Goal: Feedback & Contribution: Contribute content

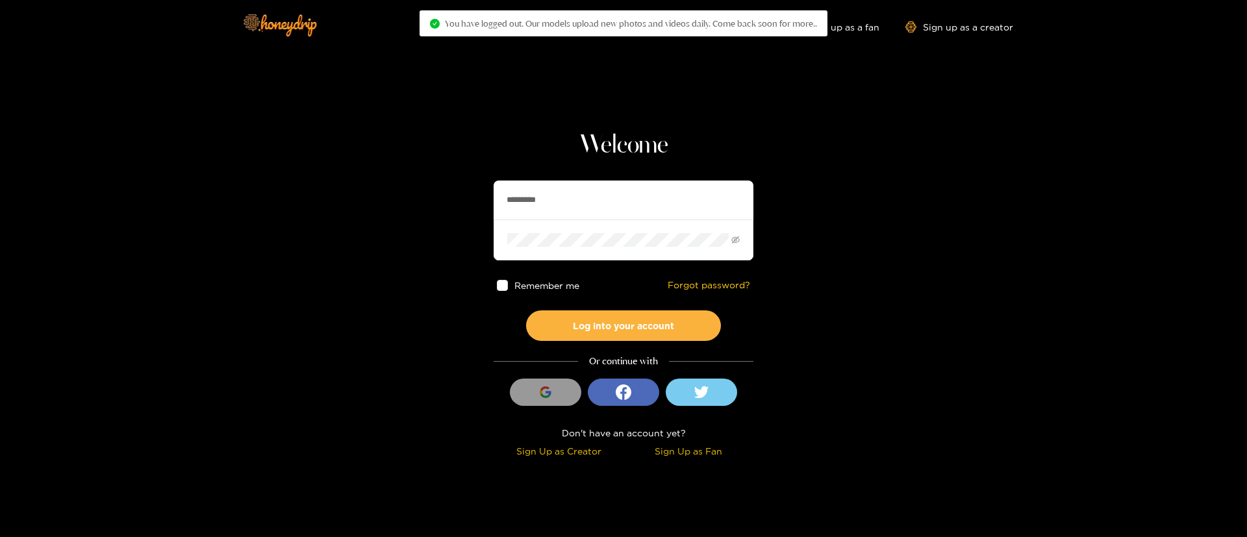
click at [619, 198] on input "*********" at bounding box center [624, 200] width 260 height 39
paste input "text"
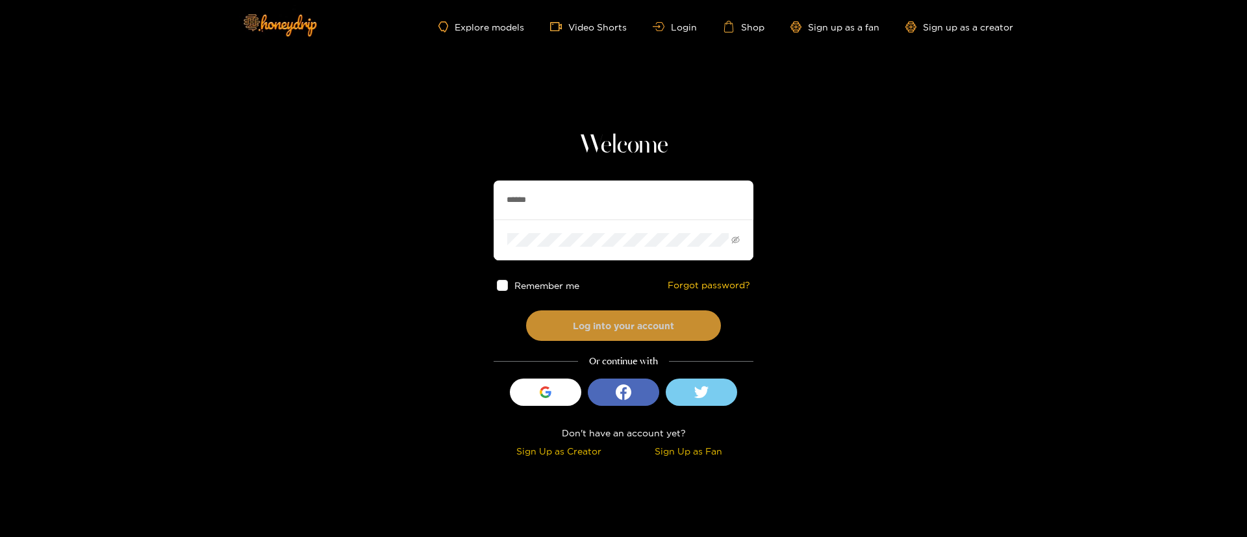
type input "******"
click at [624, 333] on button "Log into your account" at bounding box center [623, 326] width 195 height 31
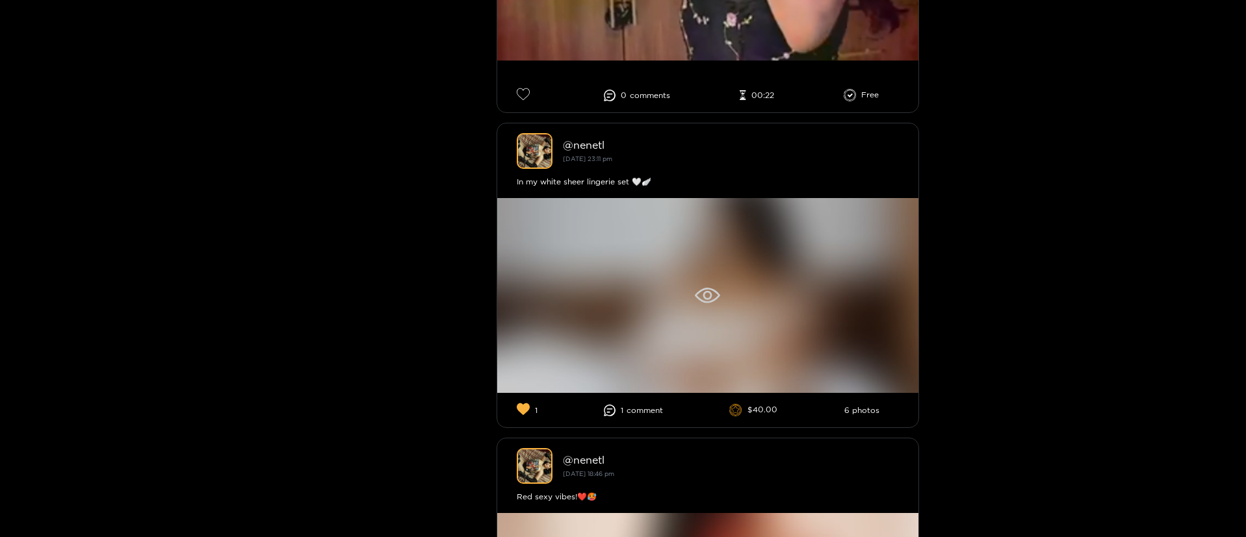
scroll to position [975, 0]
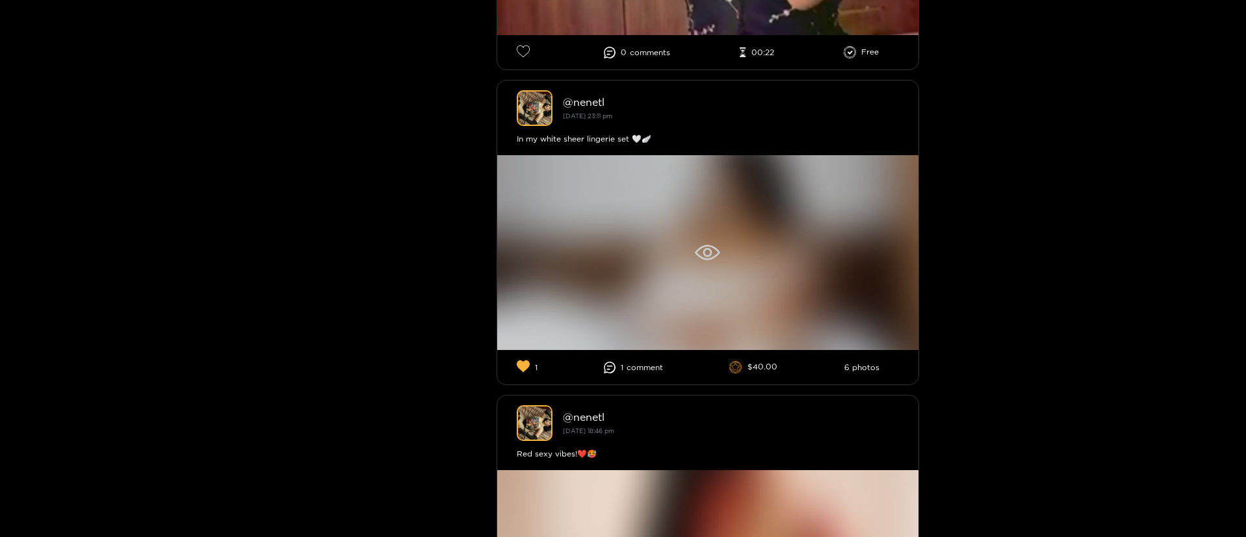
click at [707, 246] on icon at bounding box center [707, 253] width 25 height 16
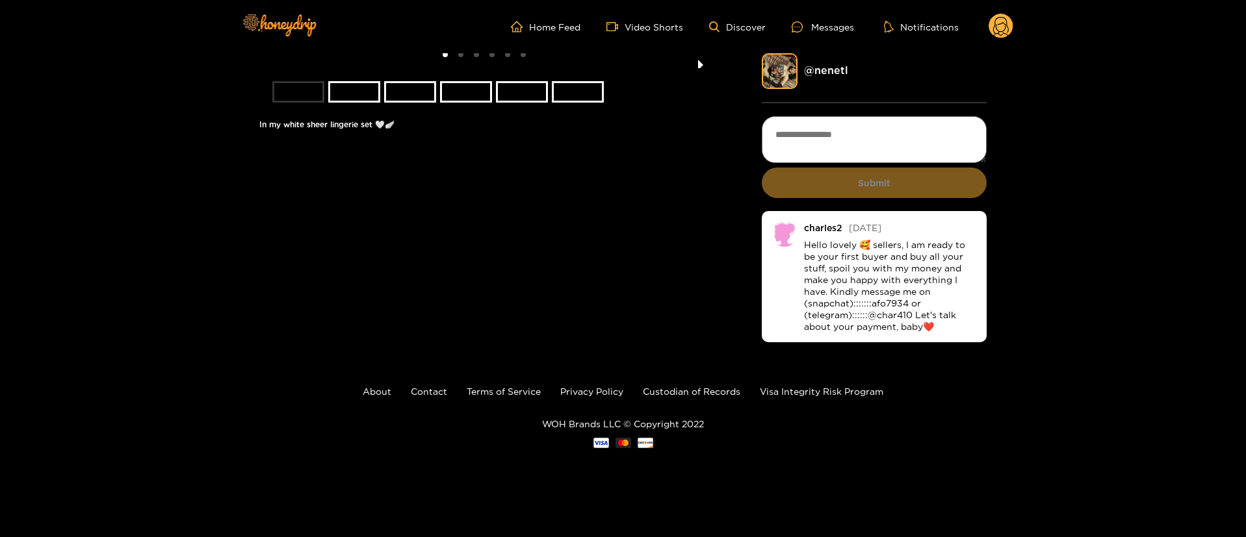
click at [701, 68] on button "next slide / item" at bounding box center [700, 60] width 18 height 15
click at [986, 35] on ul "Home Feed Video Shorts Discover Messages Notifications" at bounding box center [762, 27] width 502 height 26
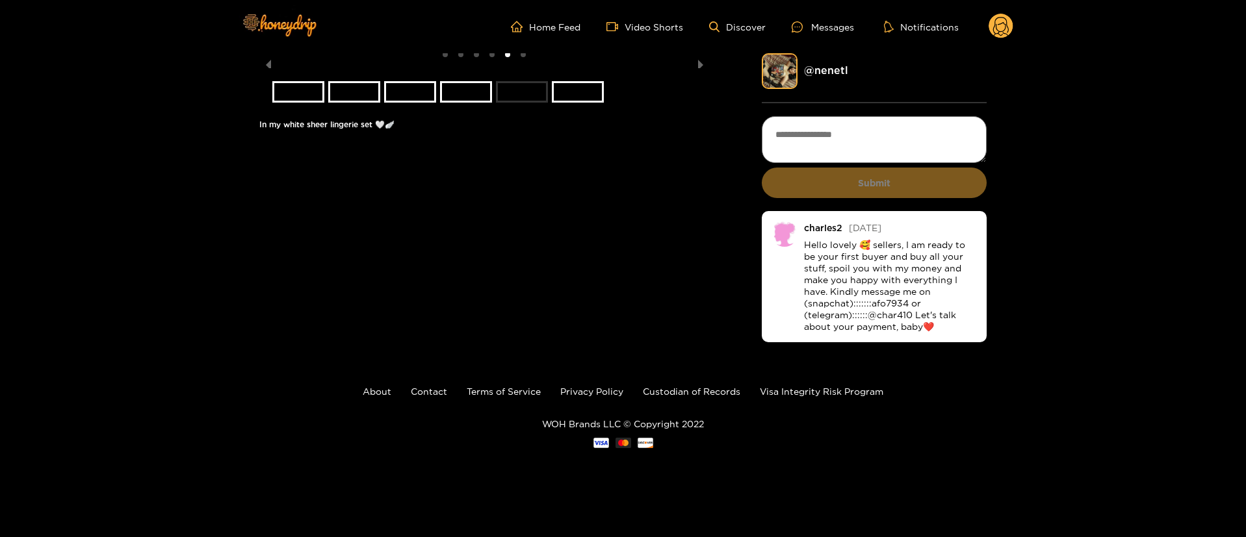
click at [998, 20] on circle at bounding box center [1000, 26] width 25 height 25
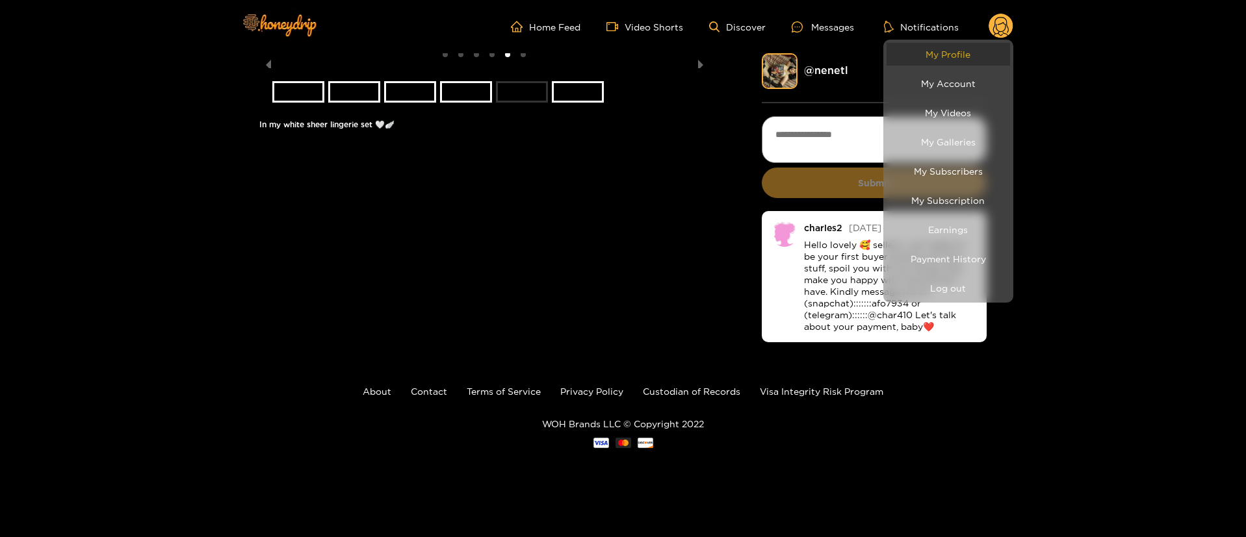
click at [962, 48] on link "My Profile" at bounding box center [947, 54] width 123 height 23
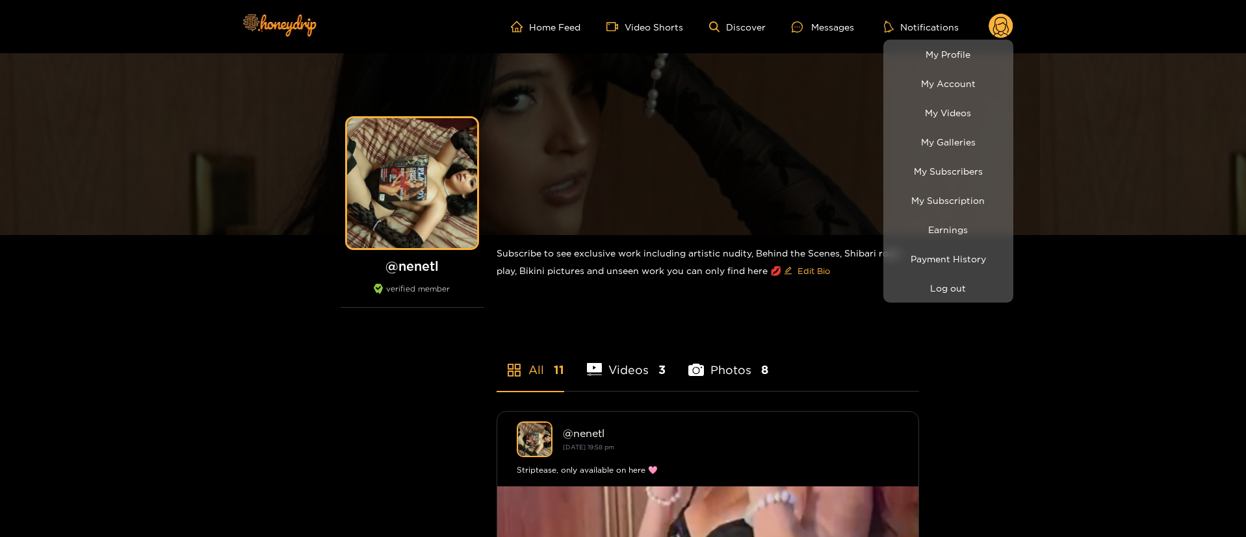
click at [1010, 376] on div at bounding box center [623, 268] width 1246 height 537
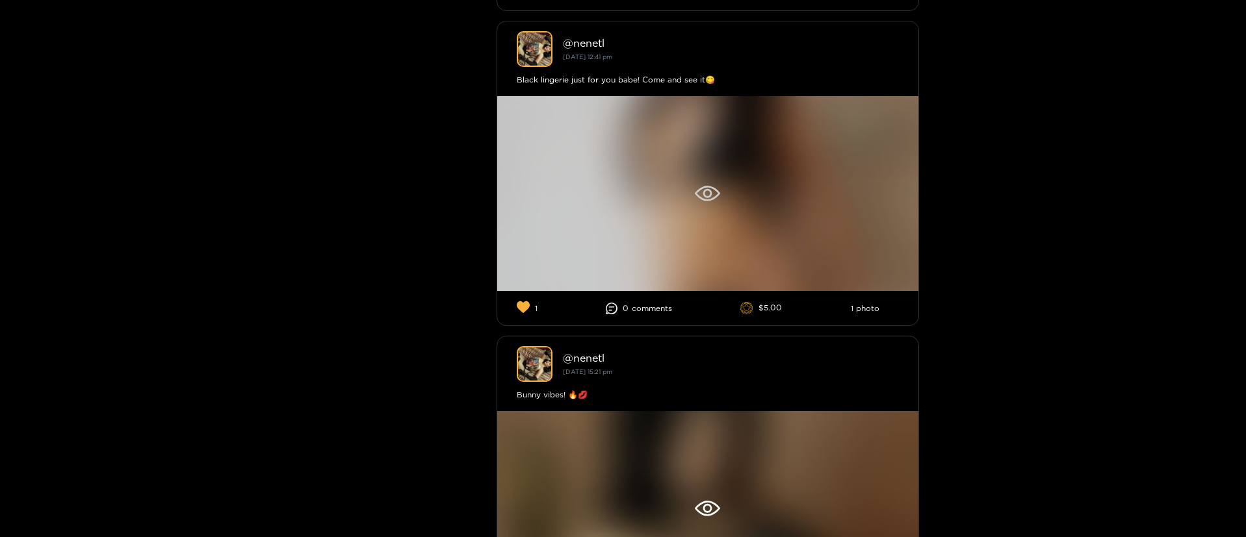
scroll to position [1949, 0]
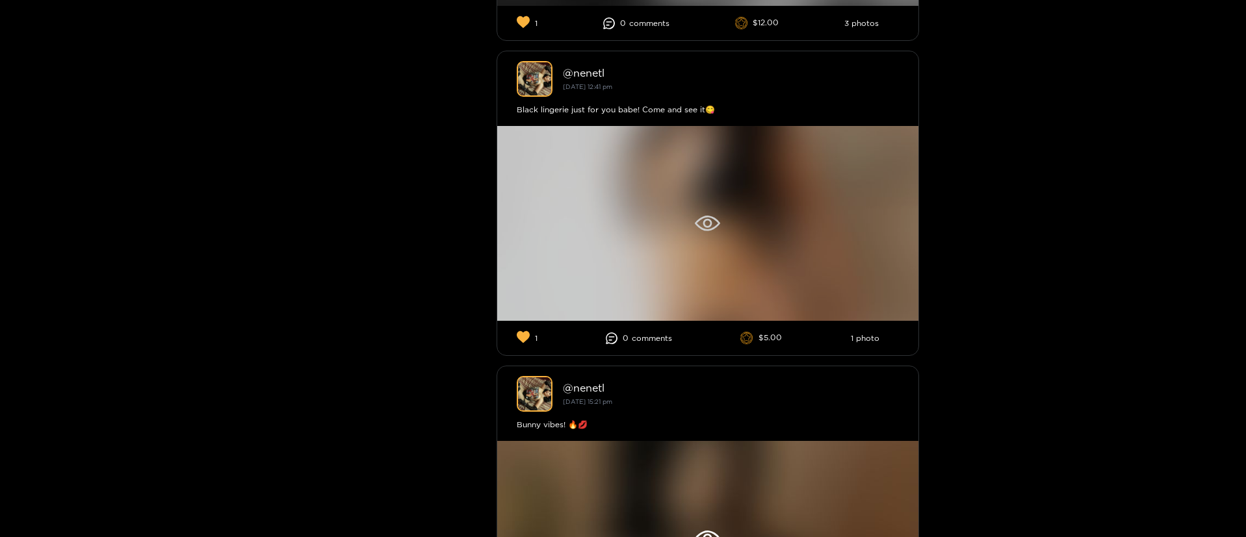
click at [706, 201] on div at bounding box center [707, 223] width 421 height 195
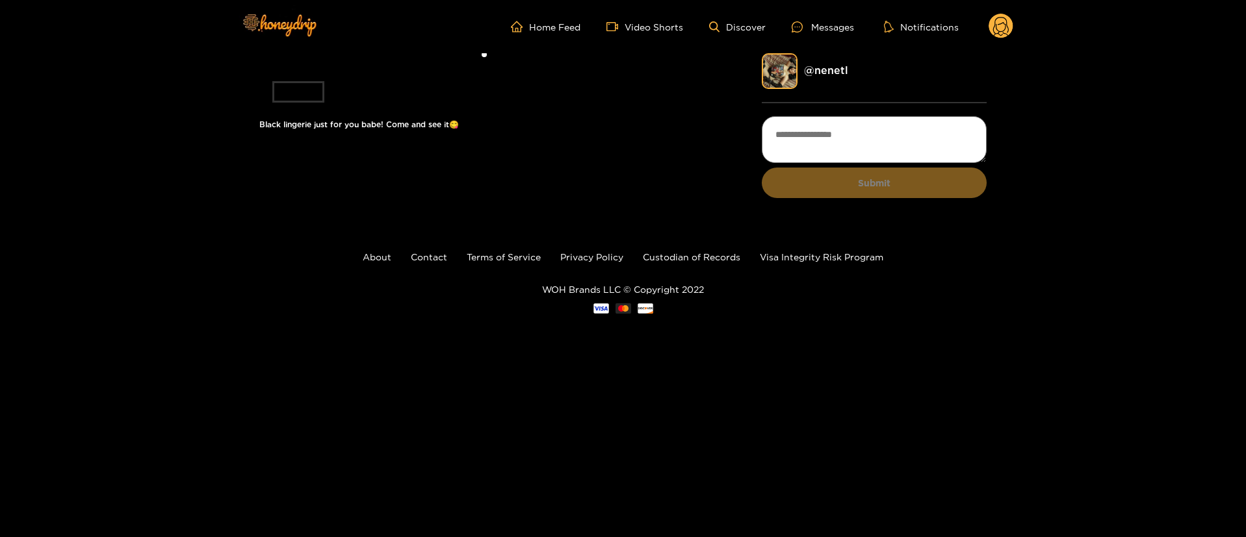
click at [1002, 34] on g at bounding box center [1000, 27] width 25 height 26
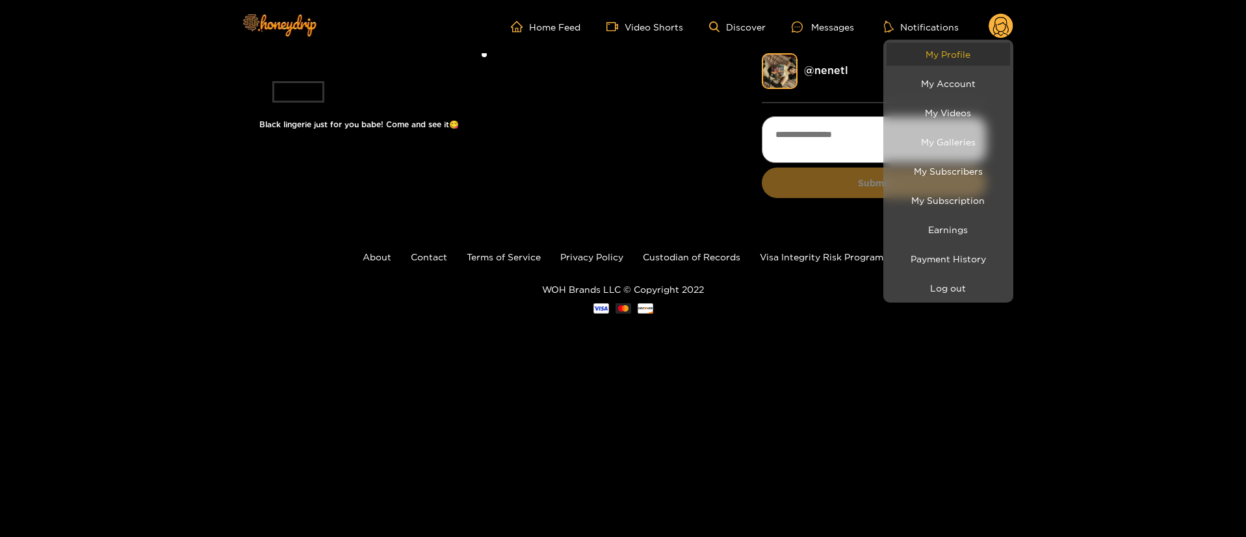
click at [997, 58] on link "My Profile" at bounding box center [947, 54] width 123 height 23
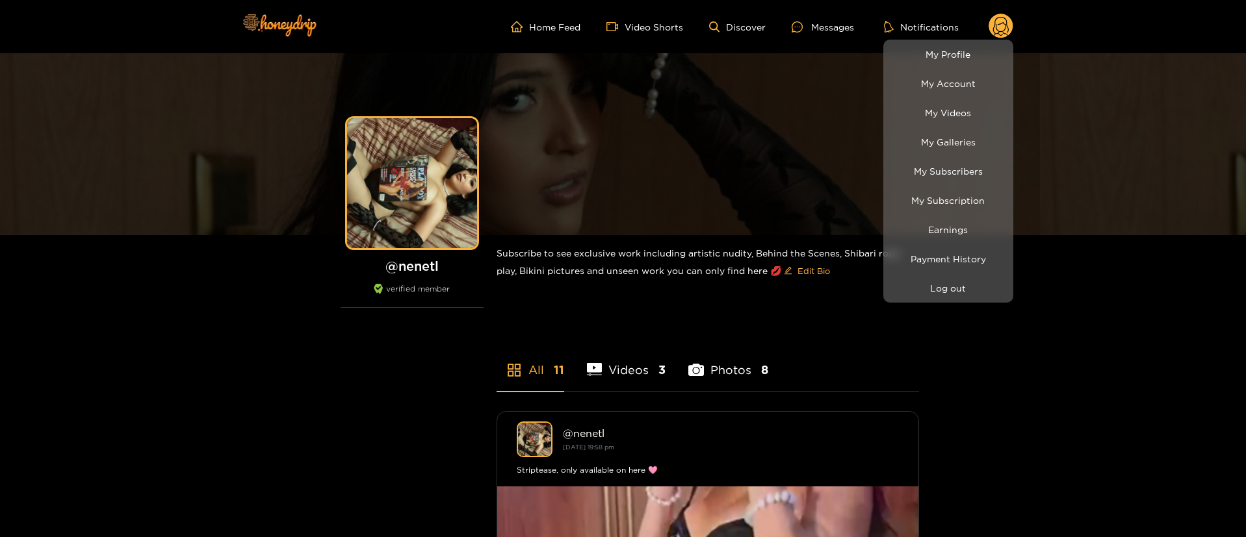
click at [819, 36] on div at bounding box center [623, 268] width 1246 height 537
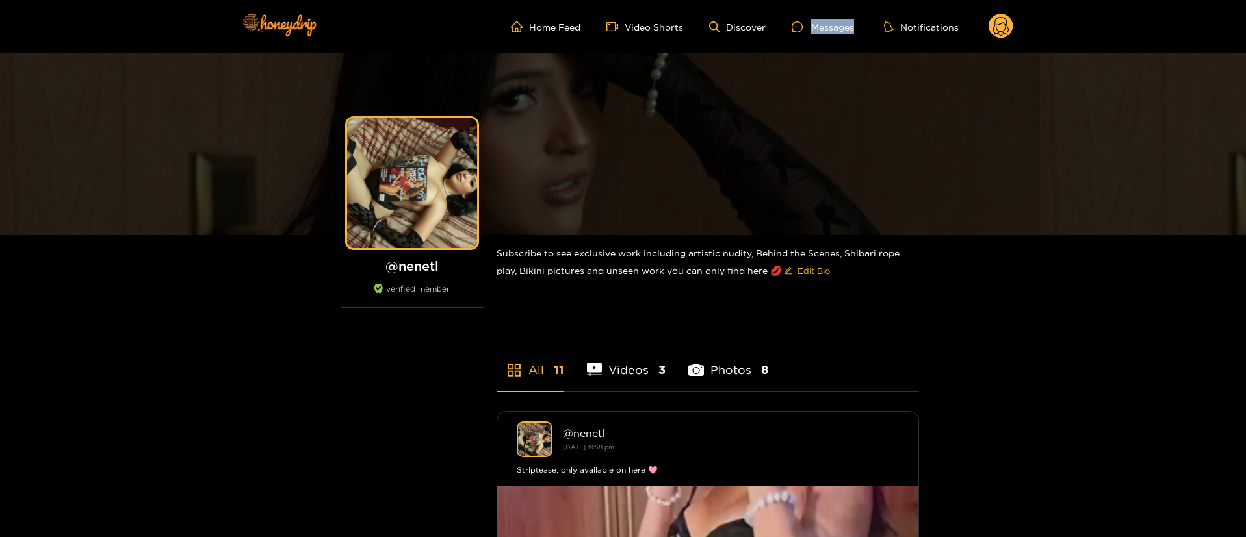
click at [819, 36] on ul "Home Feed Video Shorts Discover Messages Notifications" at bounding box center [762, 27] width 502 height 26
click at [819, 32] on div "Messages" at bounding box center [822, 26] width 62 height 15
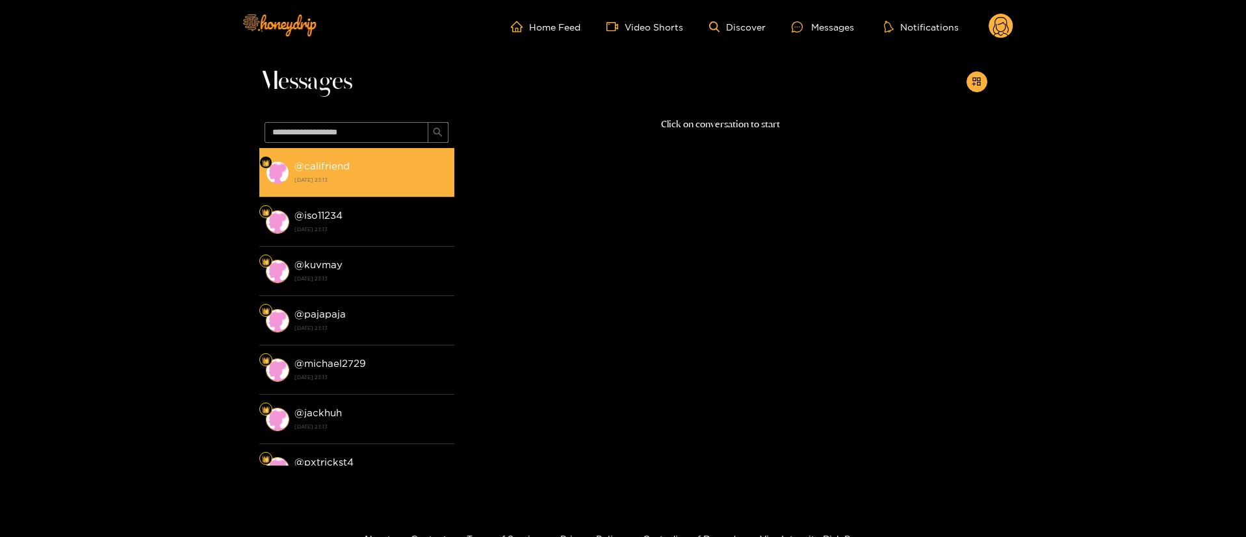
click at [400, 185] on strong "[DATE] 23:13" at bounding box center [370, 180] width 153 height 12
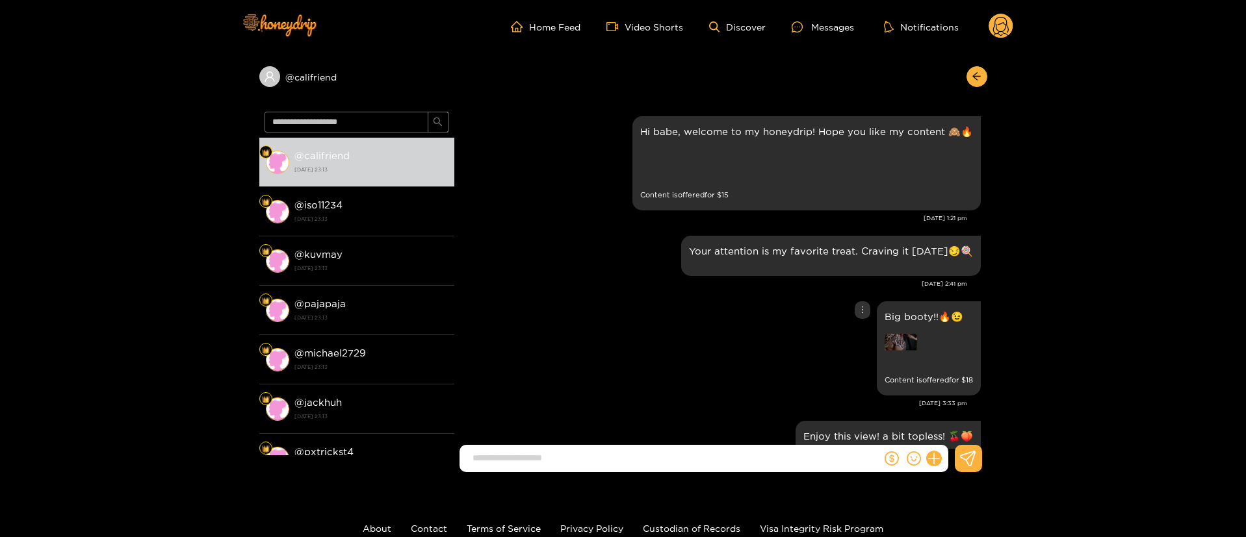
scroll to position [2516, 0]
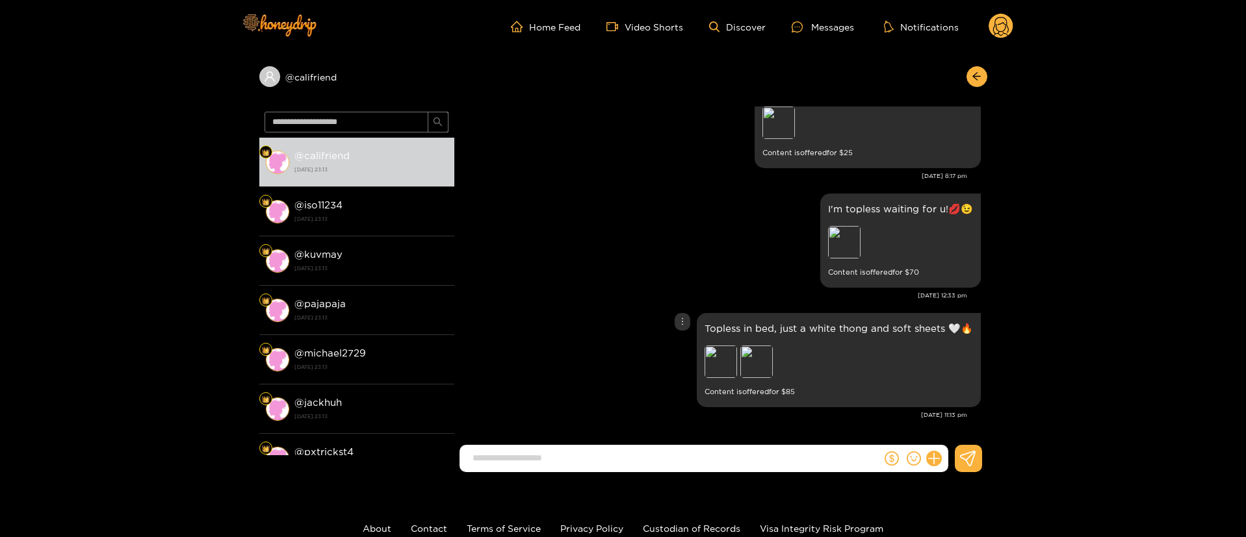
click at [634, 343] on div "Topless in bed, just a white thong and soft sheets 🤍🔥 Preview Preview Content i…" at bounding box center [721, 360] width 520 height 101
click at [717, 372] on div "Preview" at bounding box center [720, 362] width 32 height 32
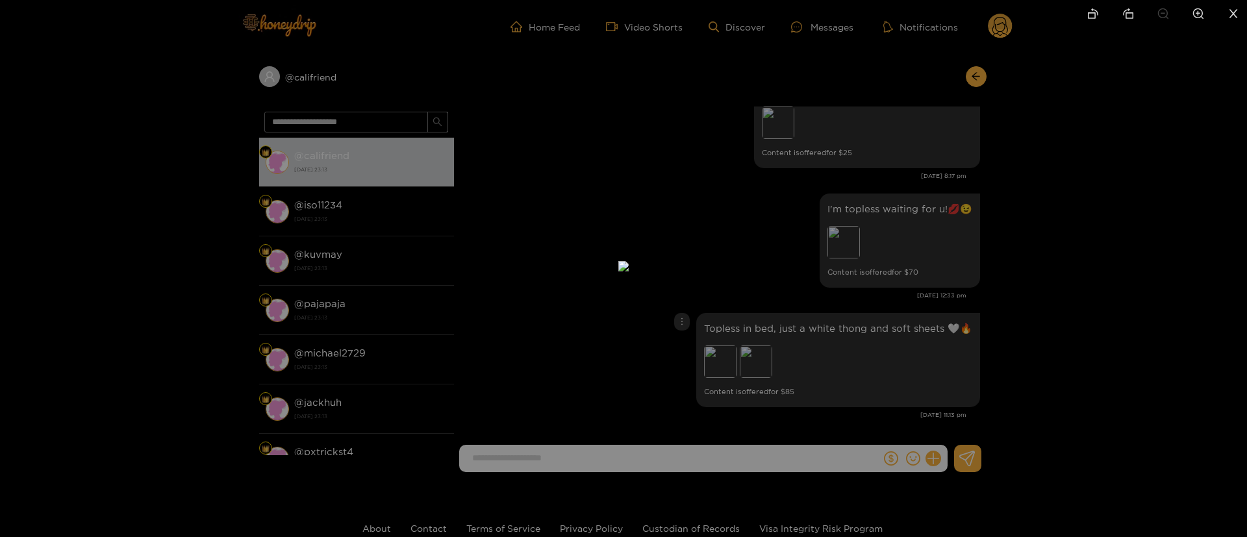
click at [734, 281] on div at bounding box center [623, 268] width 1247 height 537
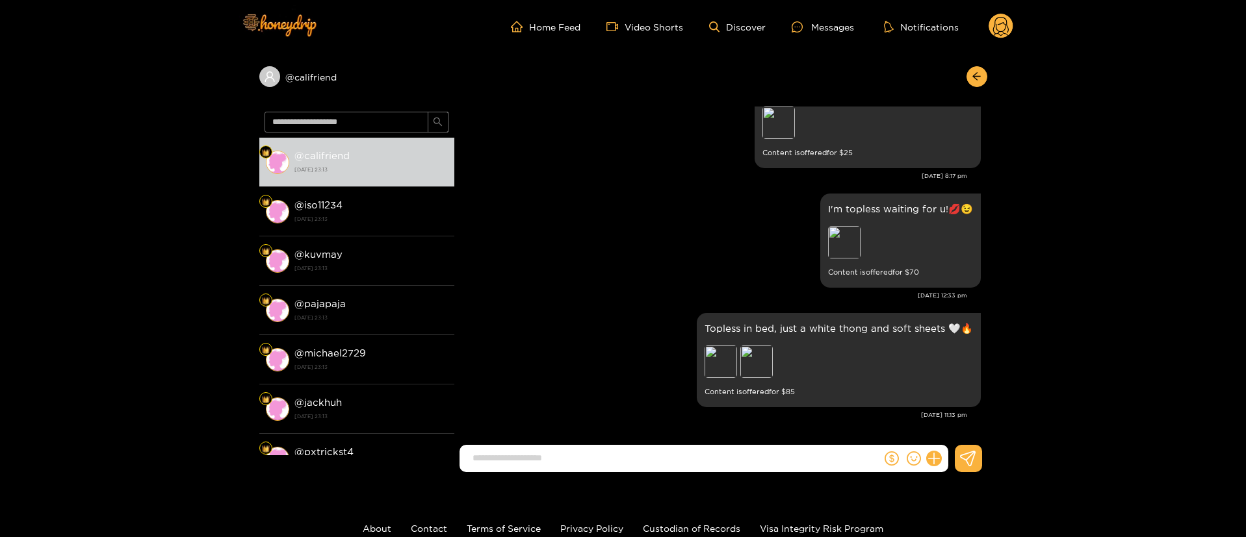
click at [1006, 17] on circle at bounding box center [1000, 26] width 25 height 25
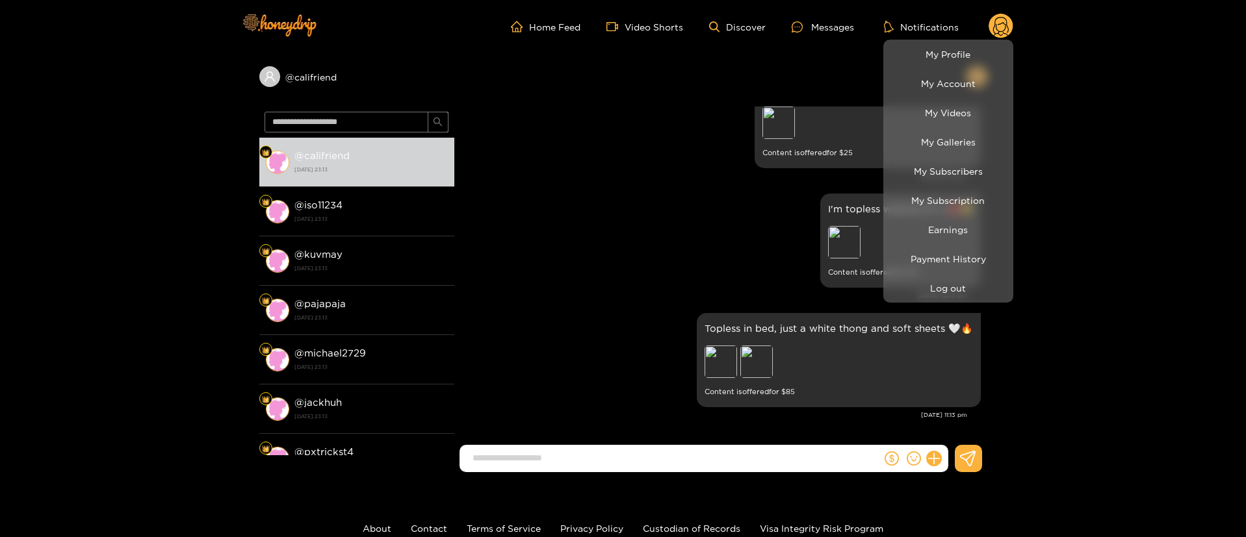
click at [969, 40] on li "My Profile" at bounding box center [948, 54] width 130 height 29
click at [966, 54] on link "My Profile" at bounding box center [947, 54] width 123 height 23
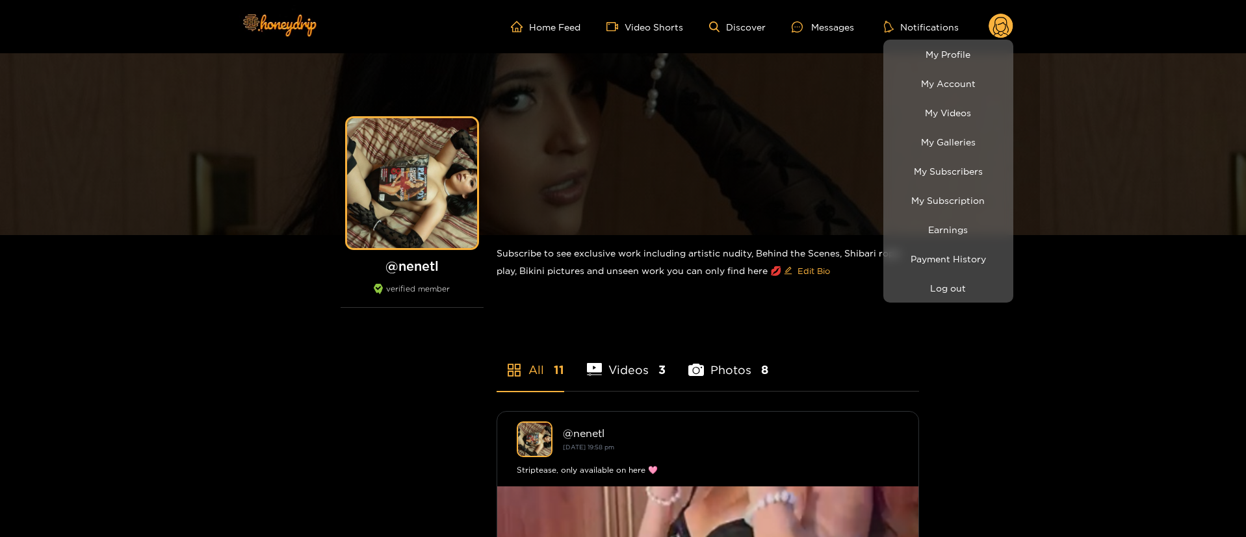
click at [818, 34] on div at bounding box center [623, 268] width 1246 height 537
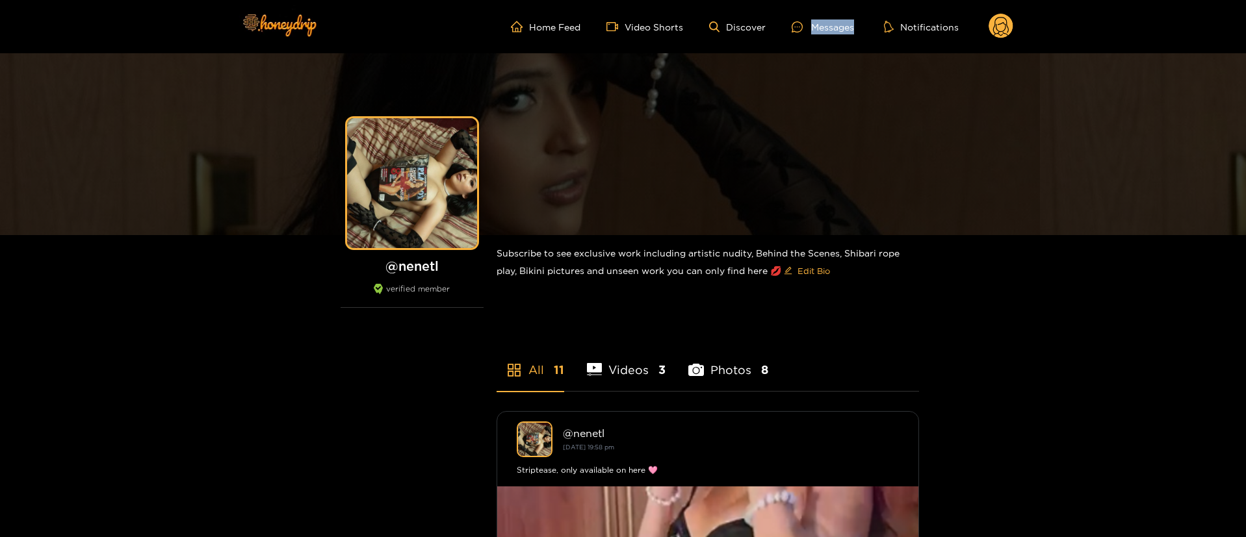
click at [818, 34] on ul "Home Feed Video Shorts Discover Messages Notifications" at bounding box center [762, 27] width 502 height 26
click at [819, 29] on div "Messages" at bounding box center [822, 26] width 62 height 15
click at [819, 28] on div "Messages" at bounding box center [822, 26] width 62 height 15
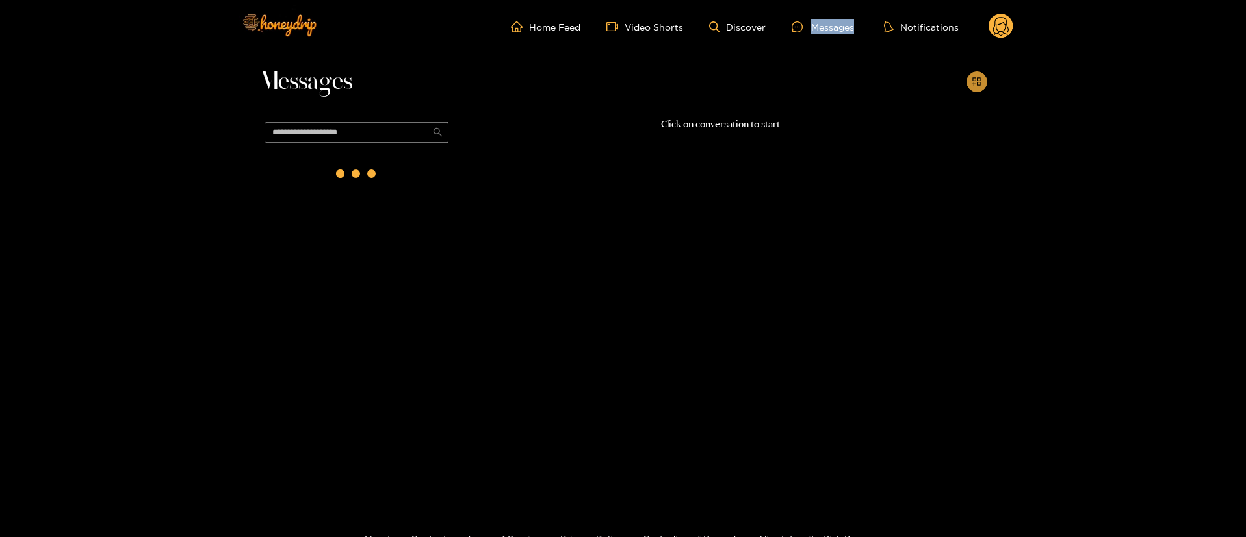
click at [971, 80] on button "button" at bounding box center [976, 81] width 21 height 21
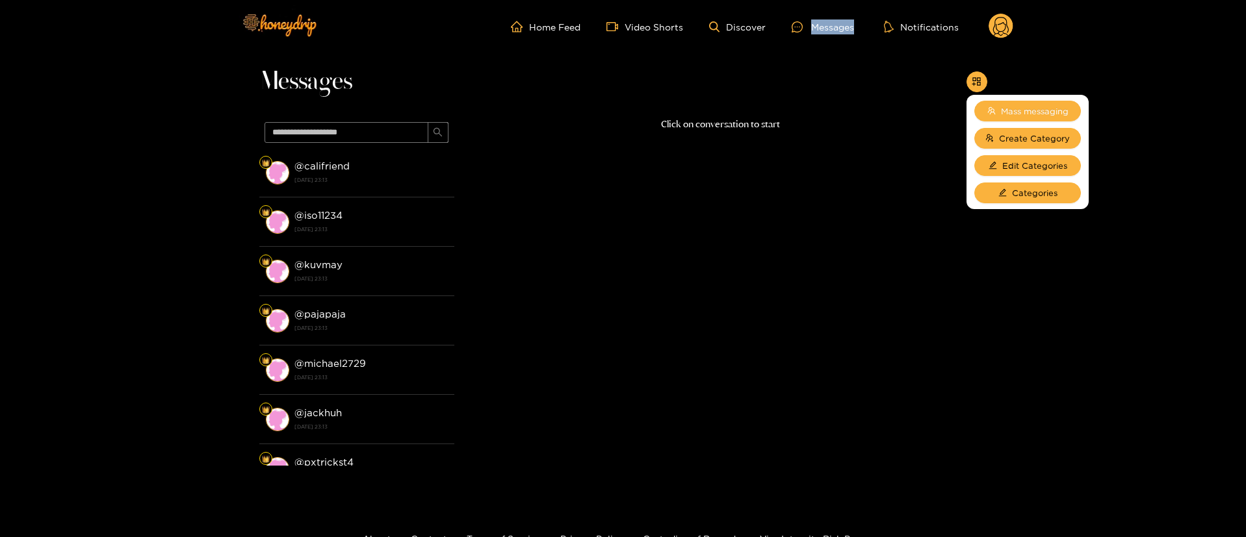
click at [1019, 101] on button "Mass messaging" at bounding box center [1027, 111] width 107 height 21
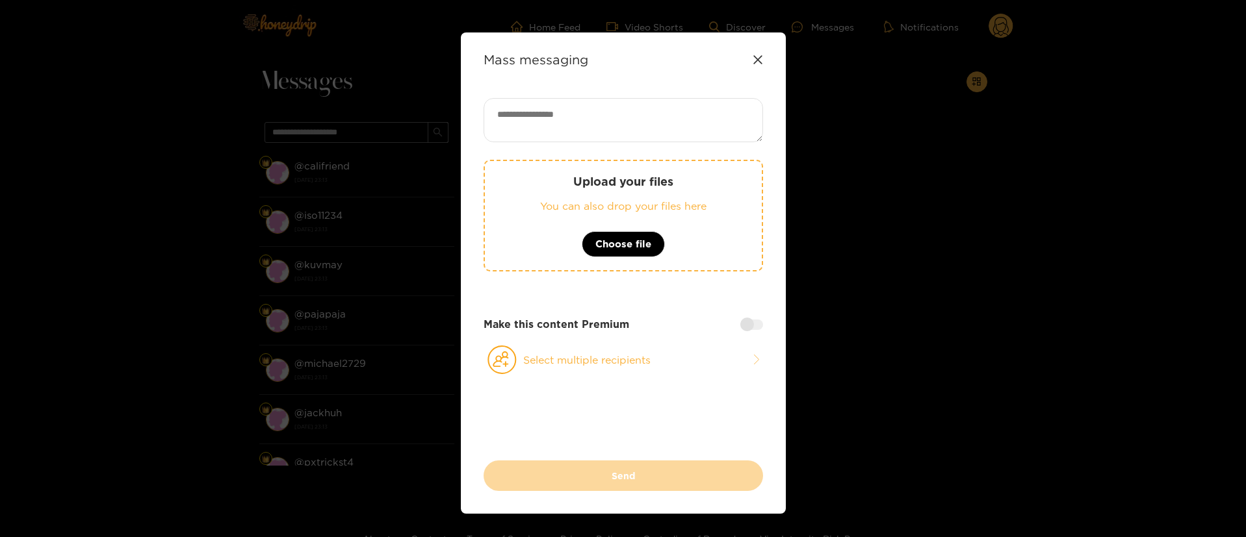
click at [643, 124] on textarea at bounding box center [622, 120] width 279 height 44
paste textarea "**********"
paste textarea "***"
type textarea "**********"
click at [677, 366] on button "Select multiple recipients" at bounding box center [622, 360] width 279 height 30
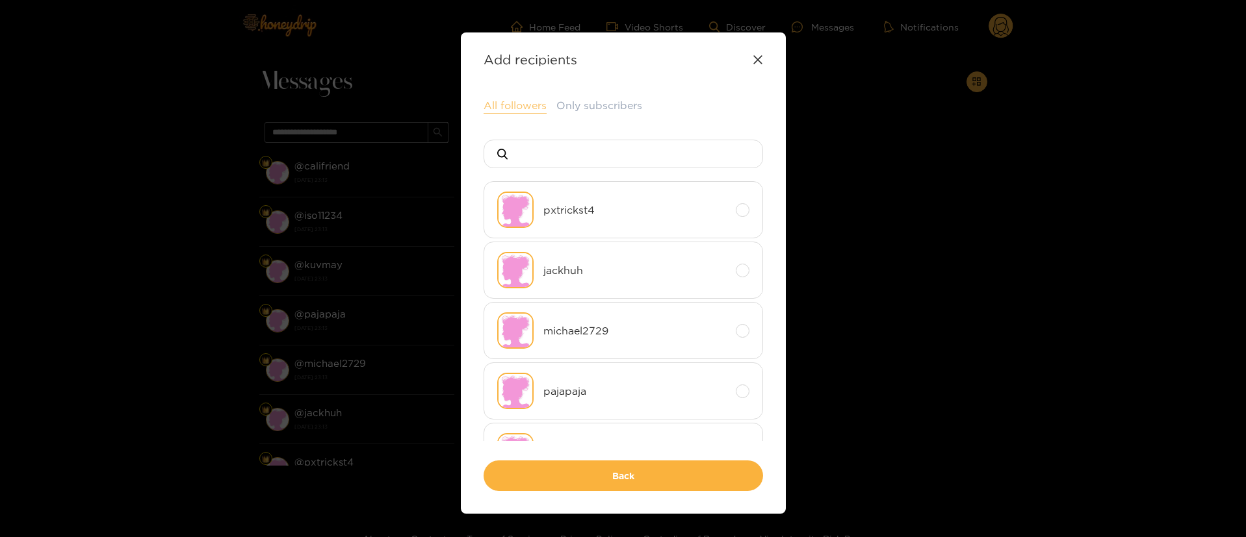
click at [522, 112] on button "All followers" at bounding box center [514, 106] width 63 height 16
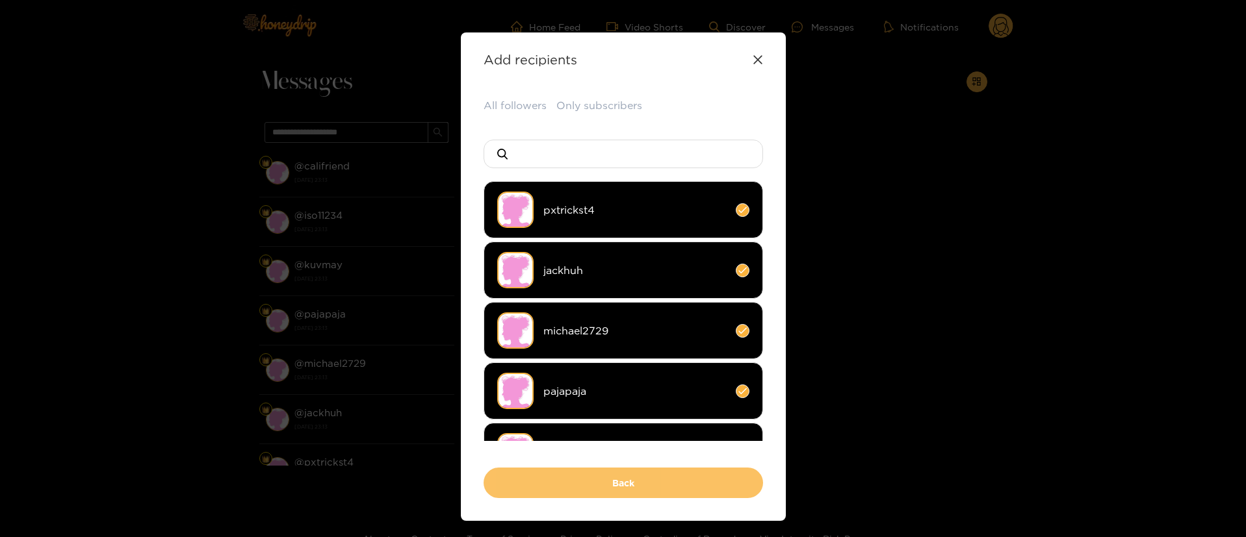
click at [656, 485] on button "Back" at bounding box center [622, 483] width 279 height 31
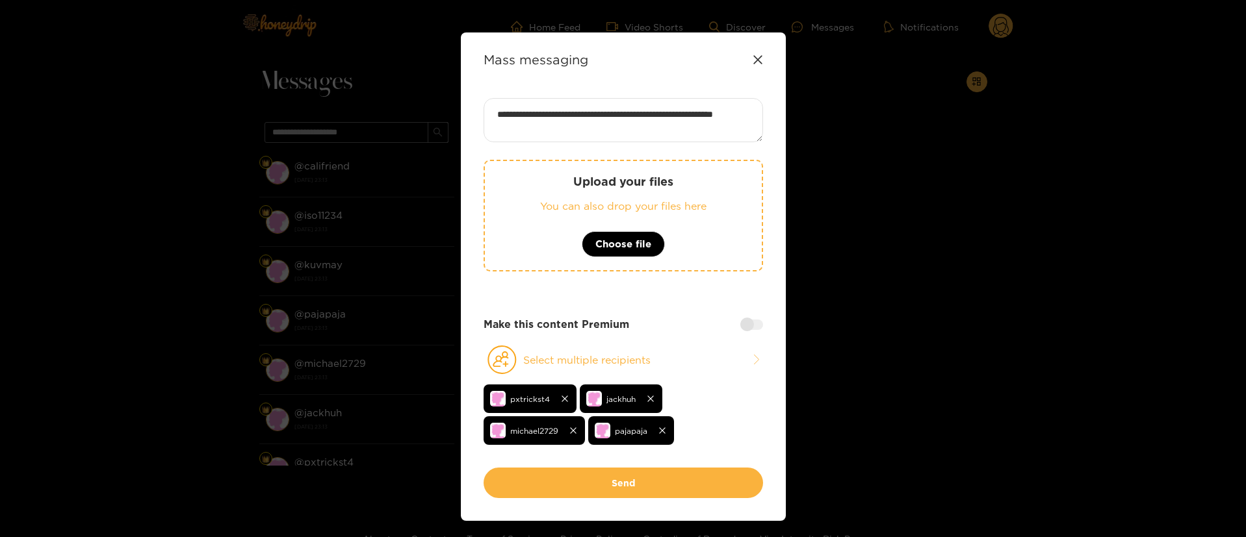
click at [748, 327] on div at bounding box center [751, 325] width 23 height 10
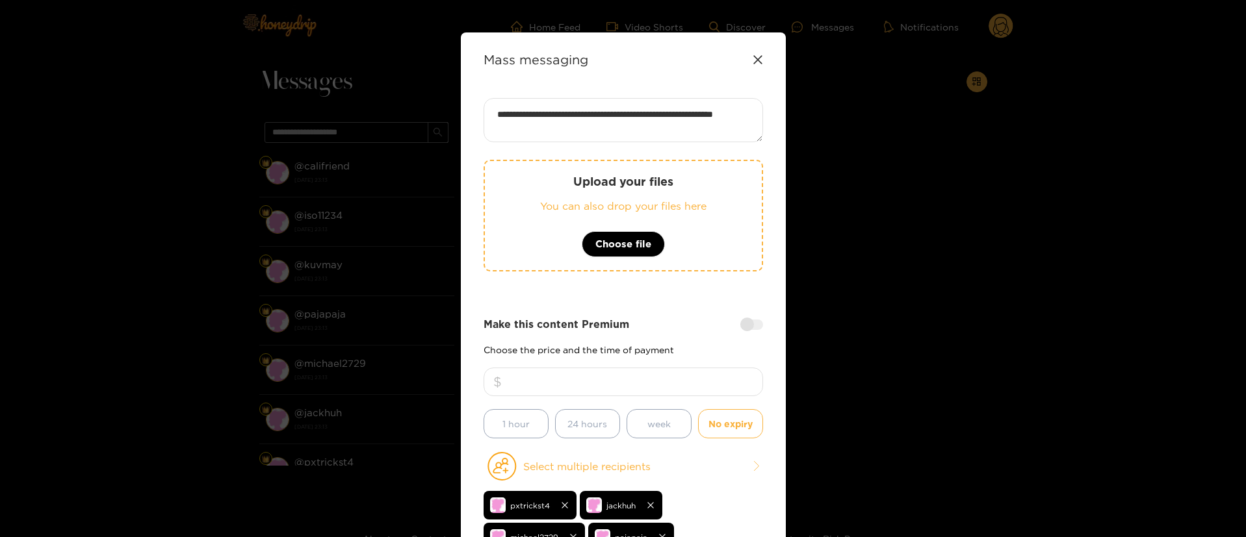
click at [697, 376] on input "number" at bounding box center [622, 382] width 279 height 29
type input "**"
click at [653, 341] on div "Make this content Premium Choose the price and the time of payment ** 1 hour 24…" at bounding box center [622, 377] width 279 height 121
click at [638, 240] on span "Choose file" at bounding box center [623, 245] width 56 height 16
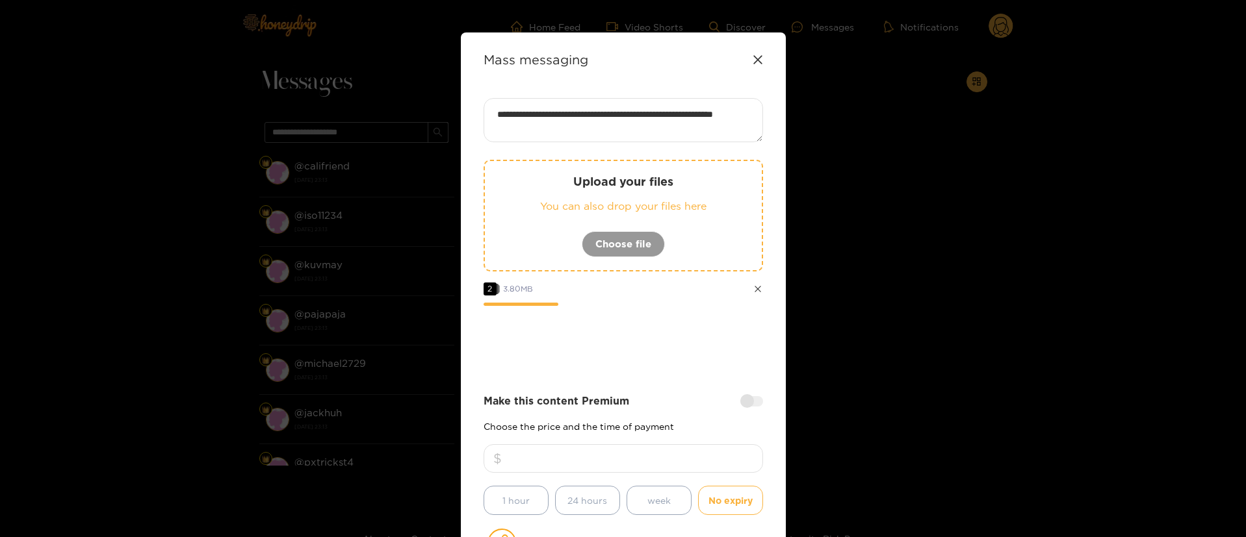
click at [644, 344] on div at bounding box center [622, 342] width 279 height 52
click at [670, 334] on div at bounding box center [622, 342] width 279 height 52
click at [669, 335] on div at bounding box center [622, 342] width 279 height 52
click at [648, 368] on div "**********" at bounding box center [622, 374] width 279 height 553
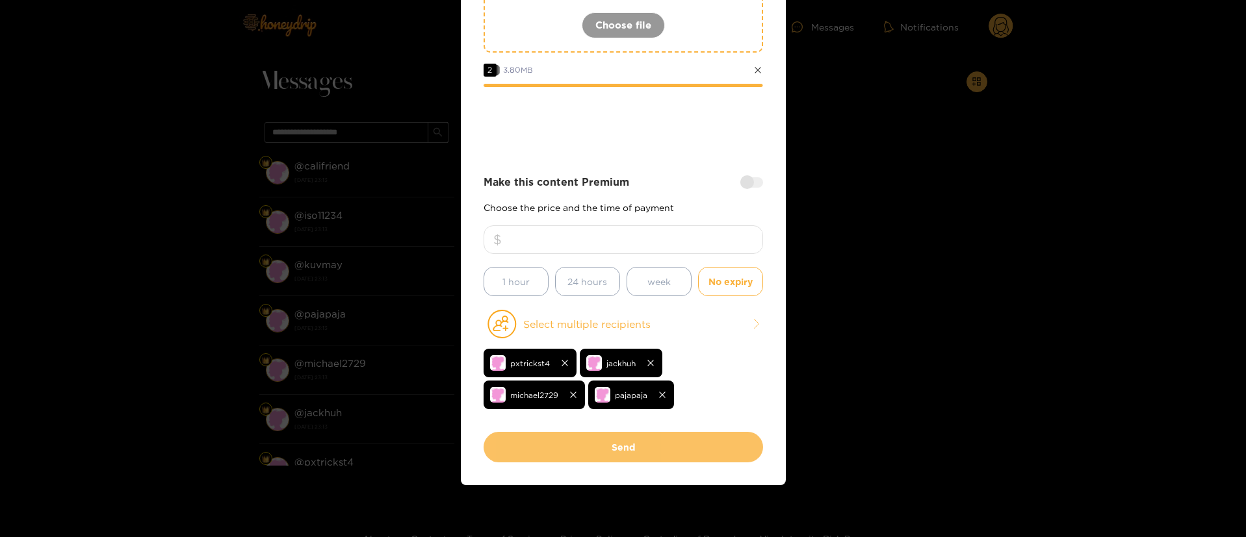
click at [693, 446] on button "Send" at bounding box center [622, 447] width 279 height 31
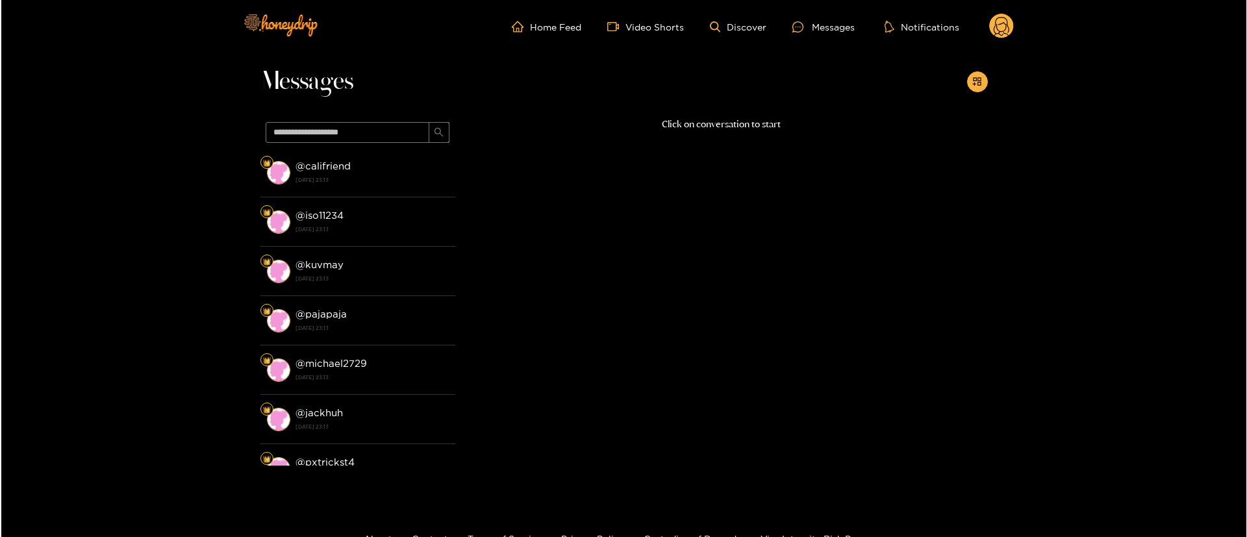
scroll to position [79, 0]
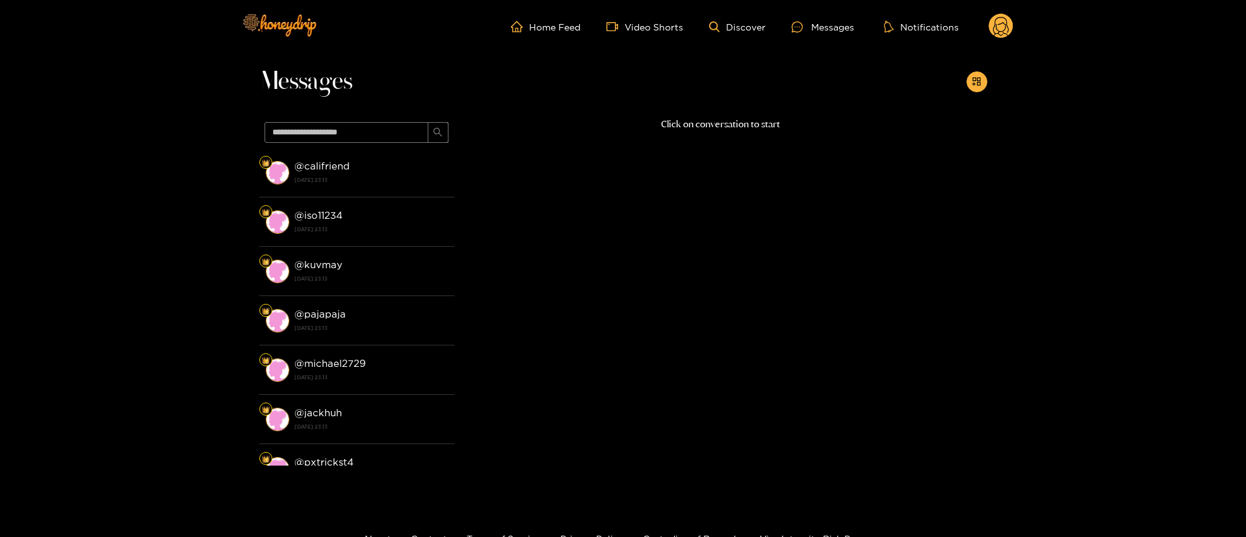
click at [1000, 21] on circle at bounding box center [1000, 26] width 25 height 25
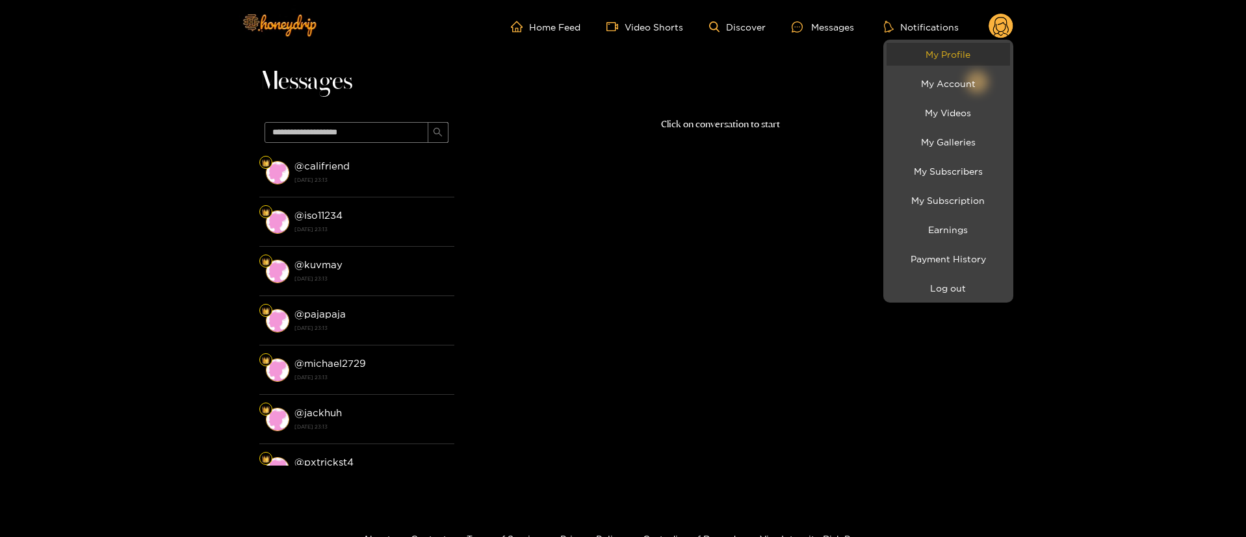
click at [971, 62] on link "My Profile" at bounding box center [947, 54] width 123 height 23
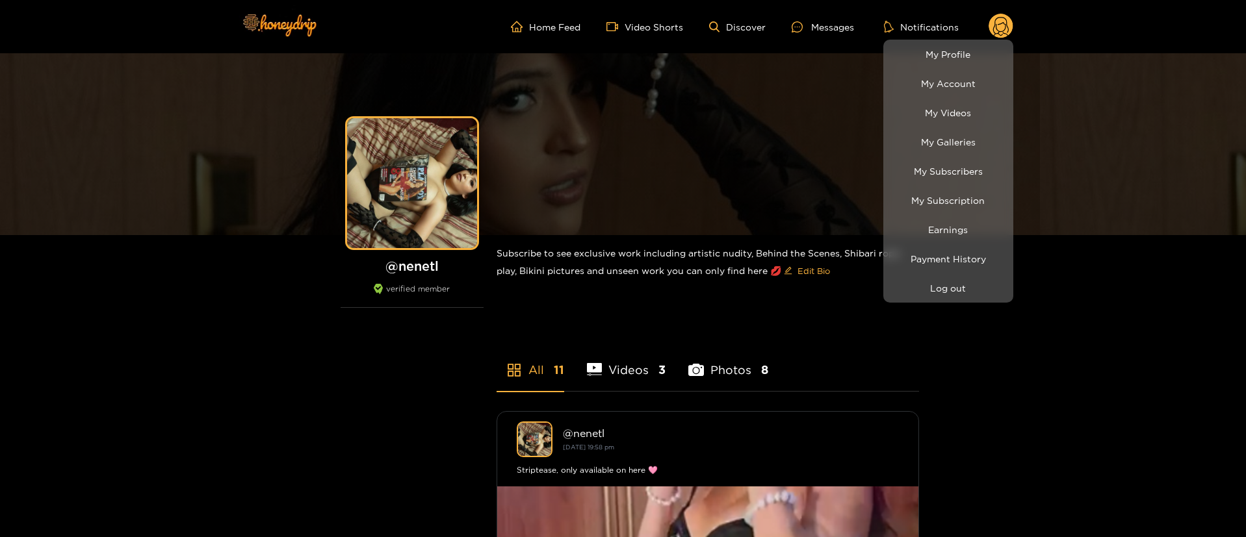
click at [831, 25] on div at bounding box center [623, 268] width 1246 height 537
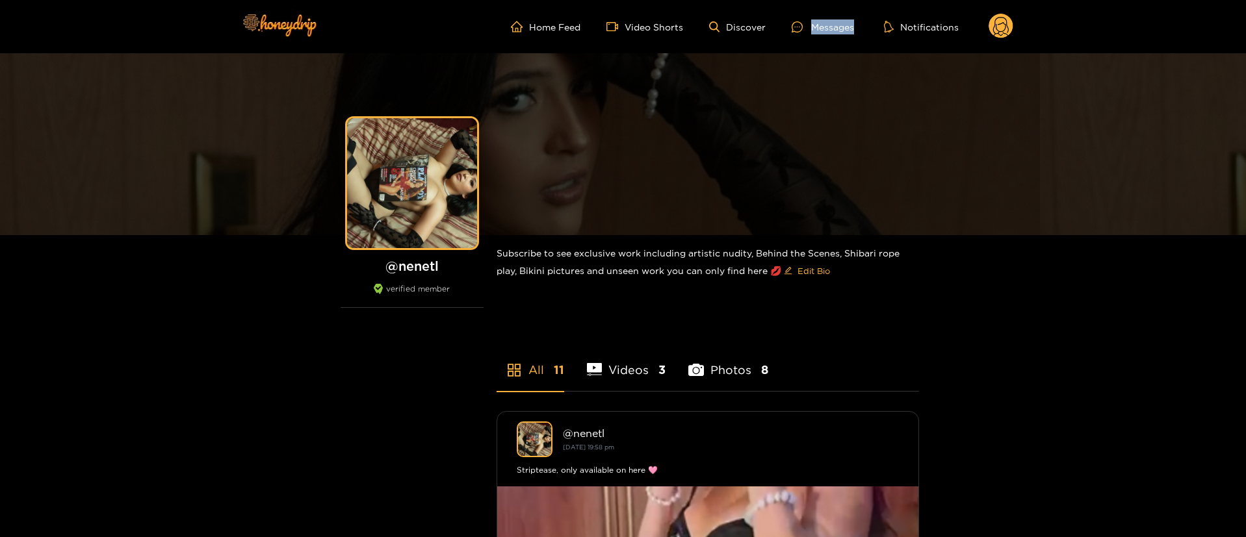
click at [831, 25] on div "Messages" at bounding box center [822, 26] width 62 height 15
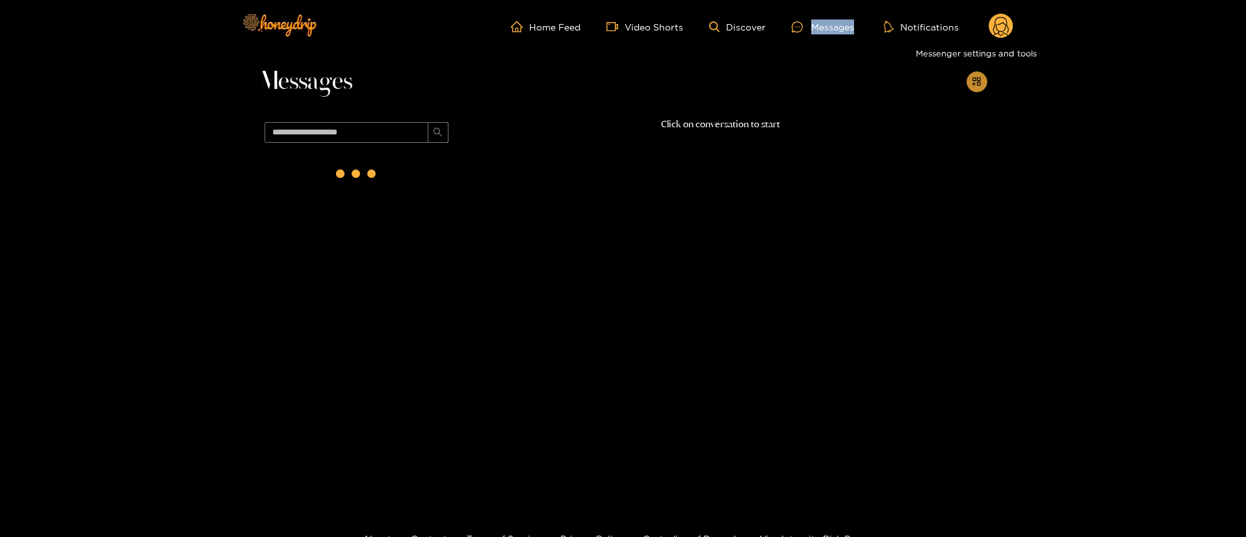
click at [974, 85] on icon "appstore-add" at bounding box center [976, 82] width 10 height 10
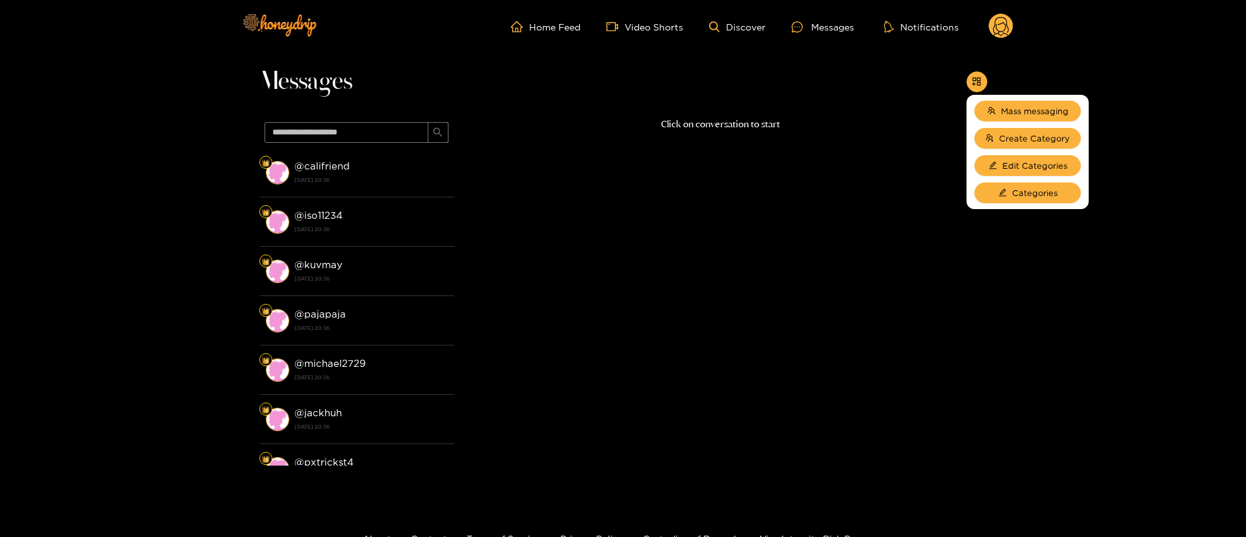
click at [1002, 36] on circle at bounding box center [1000, 26] width 25 height 25
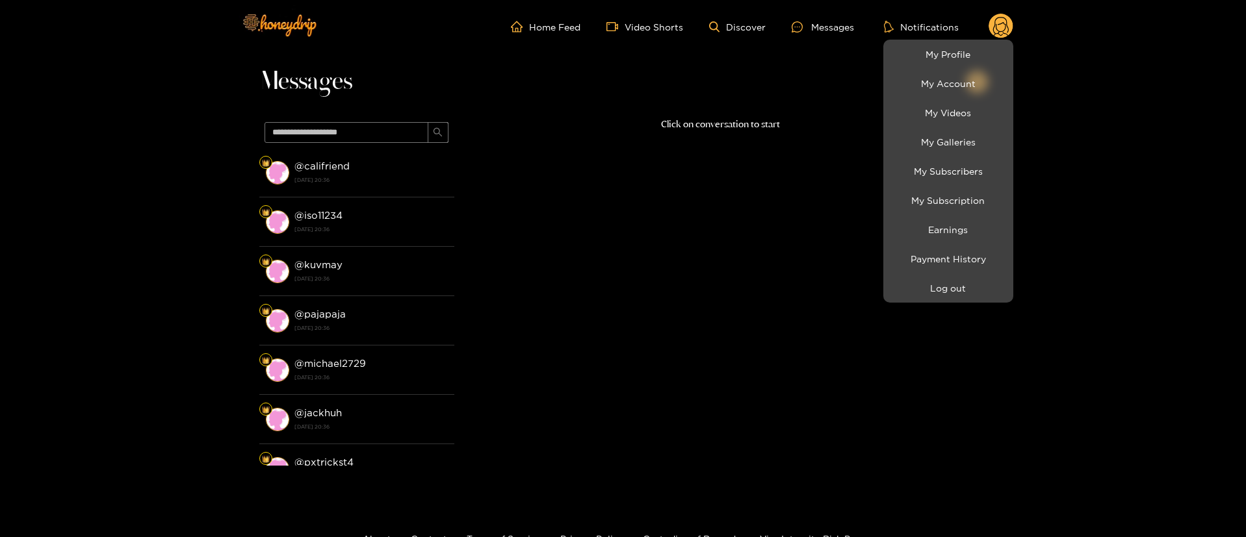
click at [1001, 38] on div at bounding box center [623, 268] width 1246 height 537
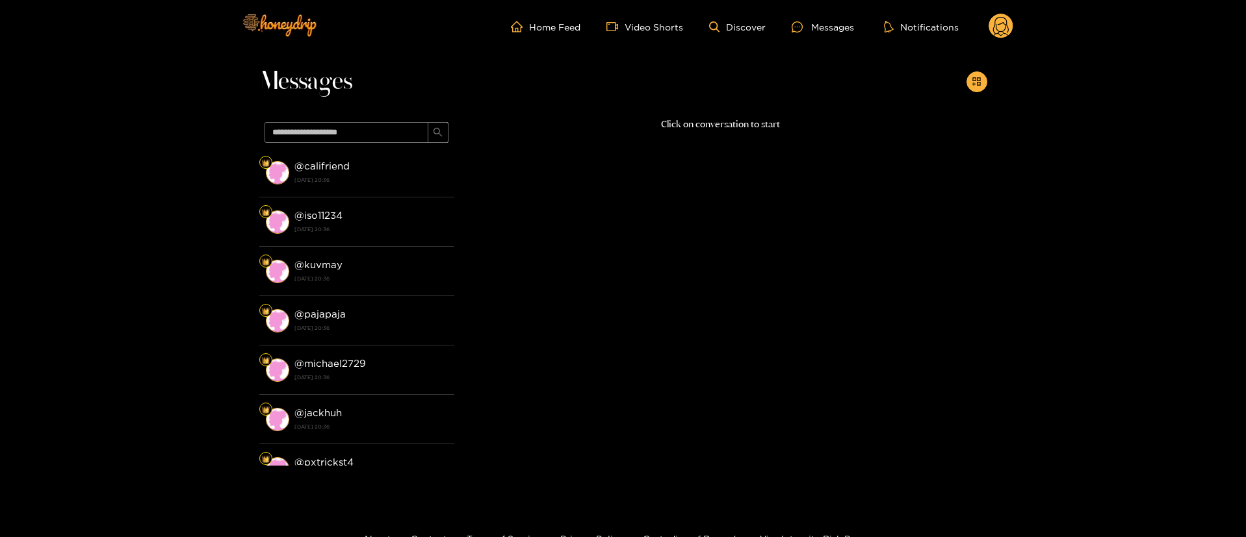
click at [1001, 27] on circle at bounding box center [1000, 26] width 25 height 25
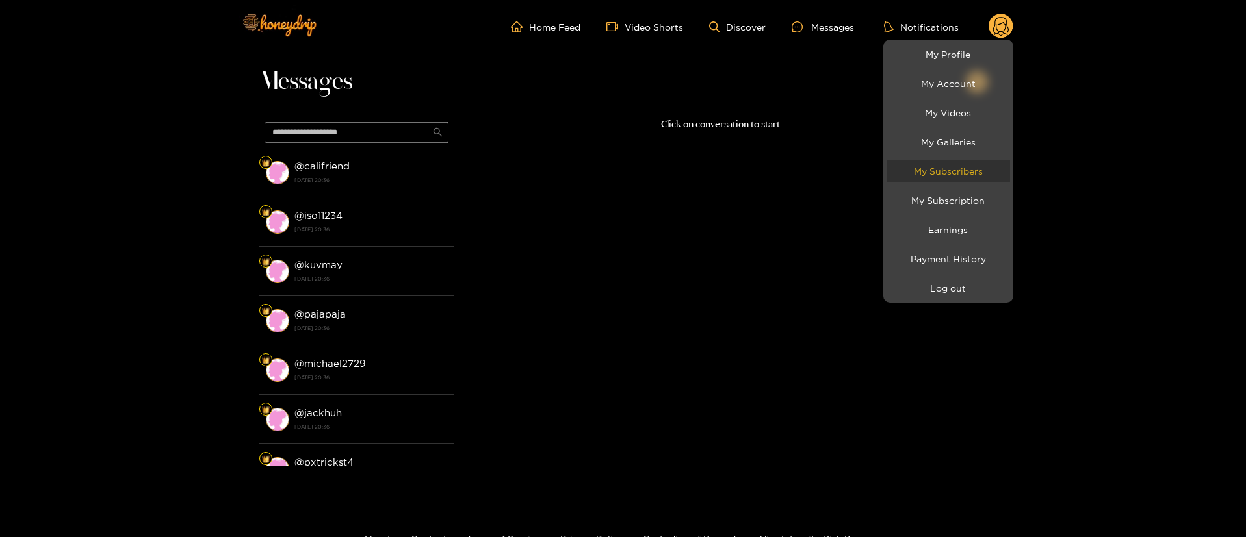
click at [964, 168] on link "My Subscribers" at bounding box center [947, 171] width 123 height 23
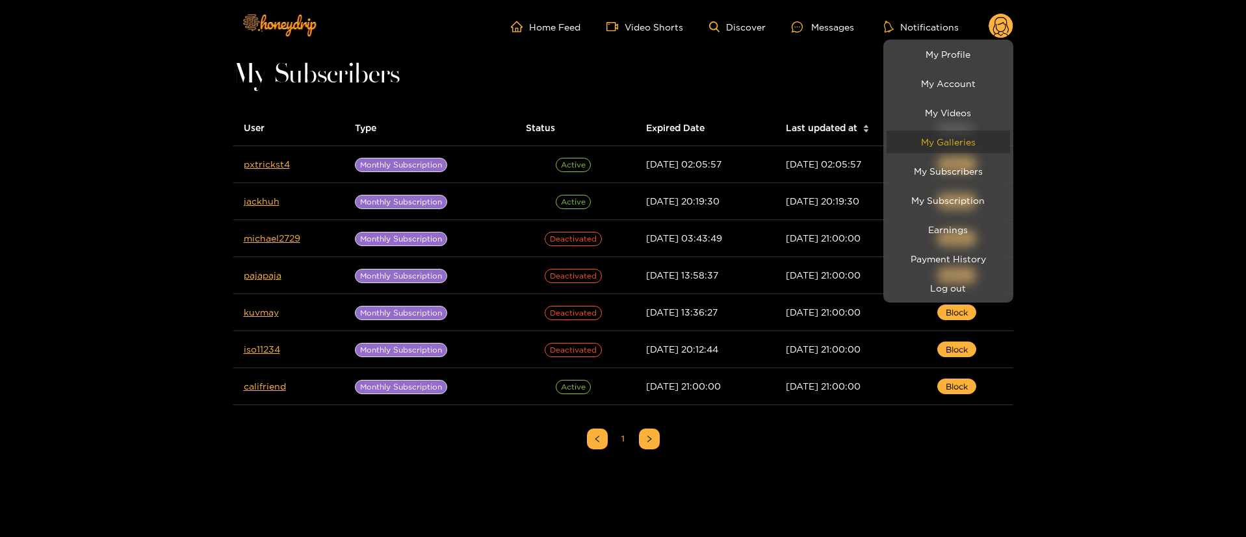
click at [962, 138] on link "My Galleries" at bounding box center [947, 142] width 123 height 23
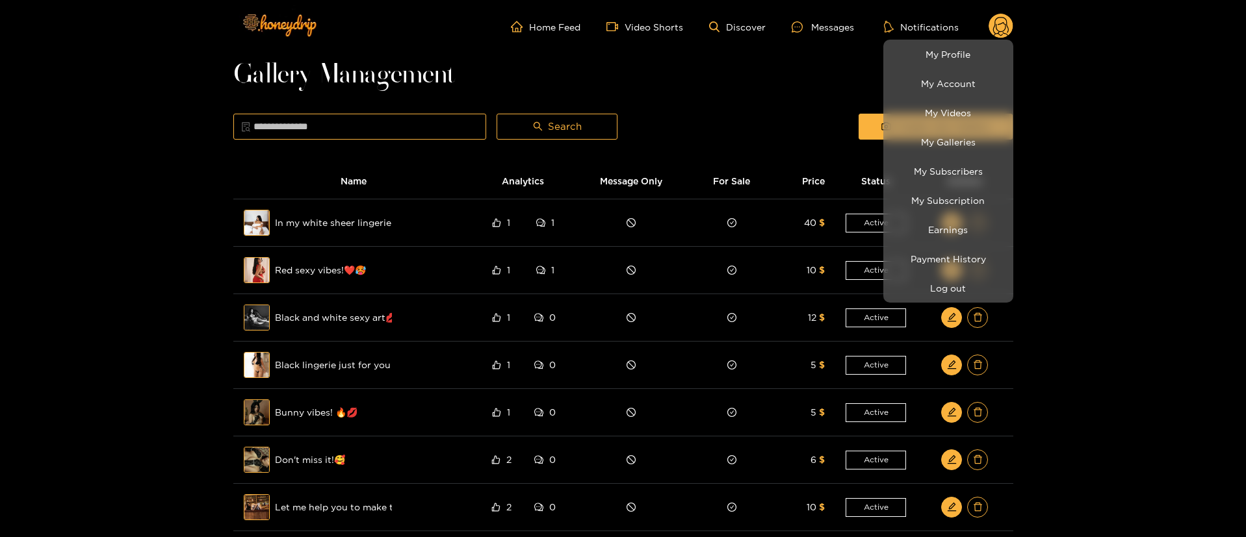
click at [836, 38] on div at bounding box center [623, 268] width 1246 height 537
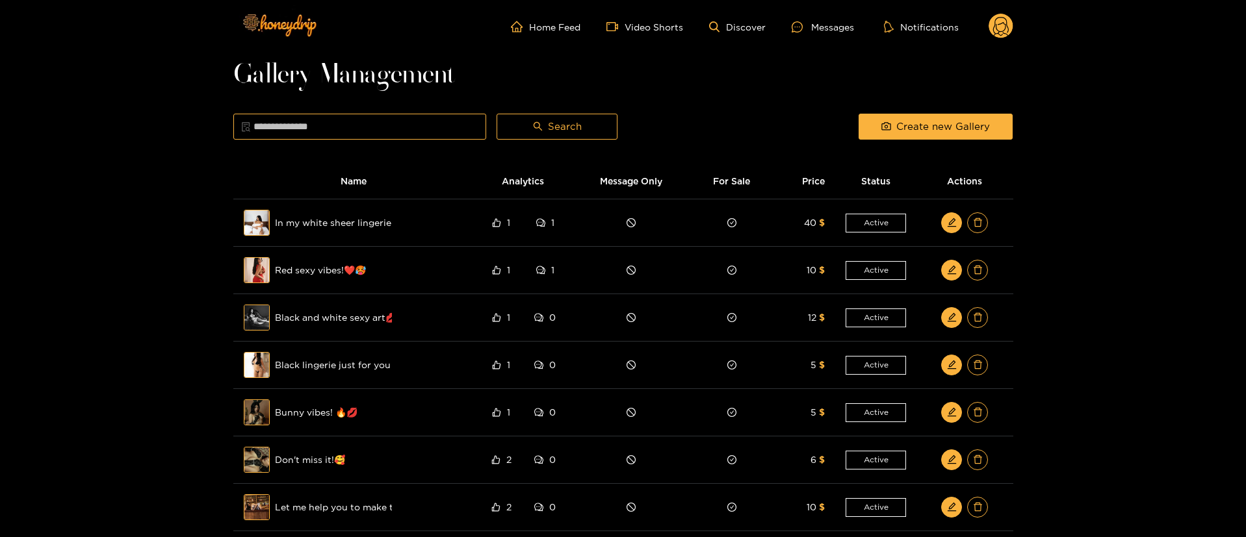
click at [832, 18] on ul "Home Feed Video Shorts Discover Messages Notifications" at bounding box center [762, 27] width 502 height 26
click at [832, 29] on div "Messages" at bounding box center [822, 26] width 62 height 15
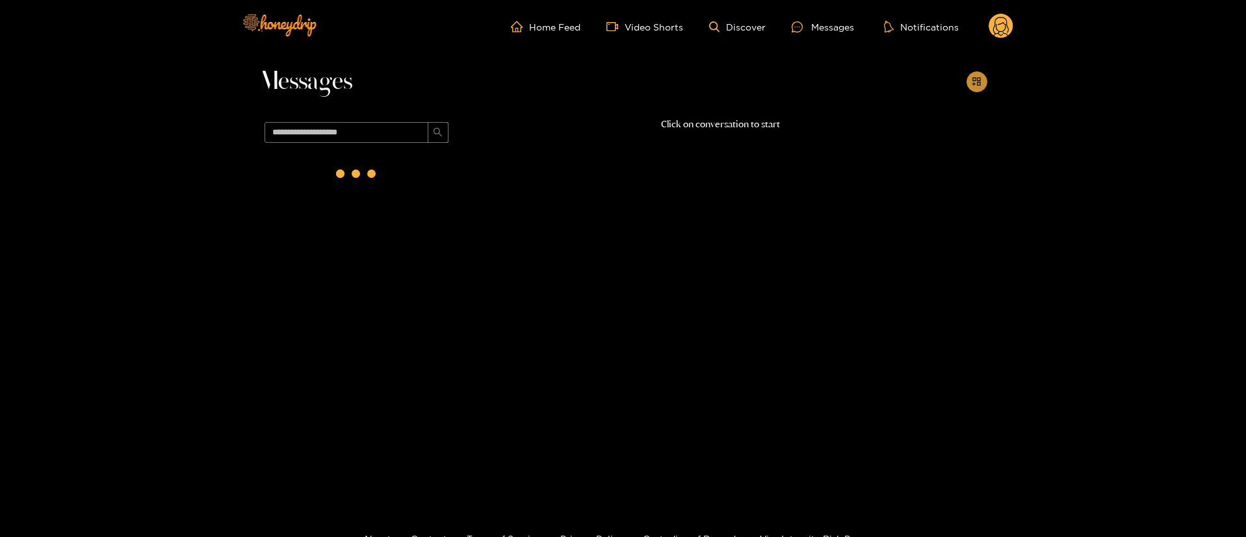
click at [981, 86] on button "button" at bounding box center [976, 81] width 21 height 21
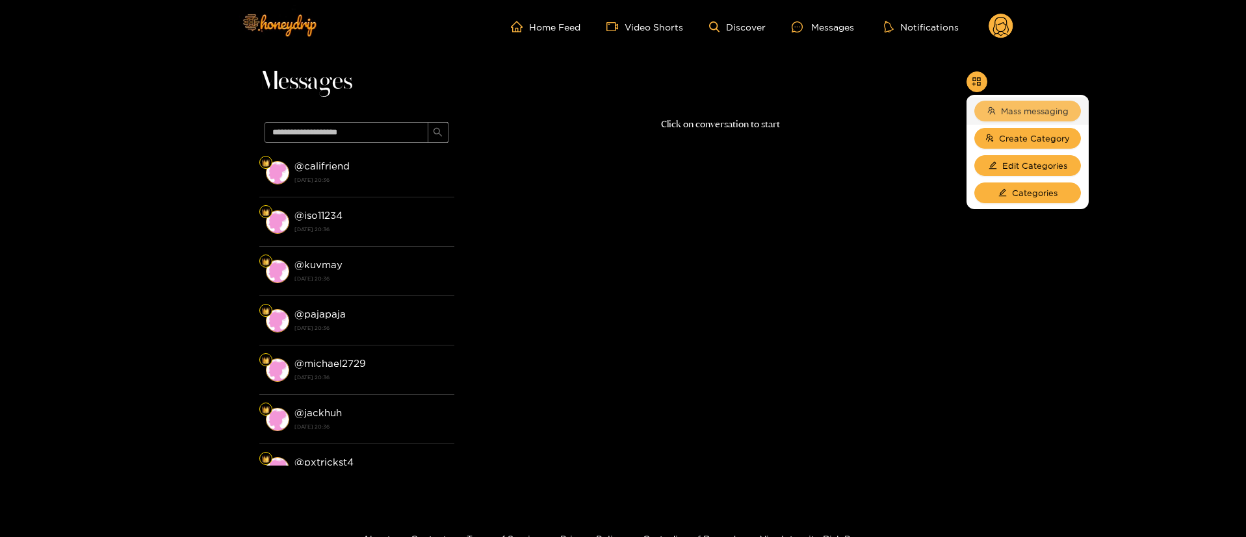
click at [1008, 120] on button "Mass messaging" at bounding box center [1027, 111] width 107 height 21
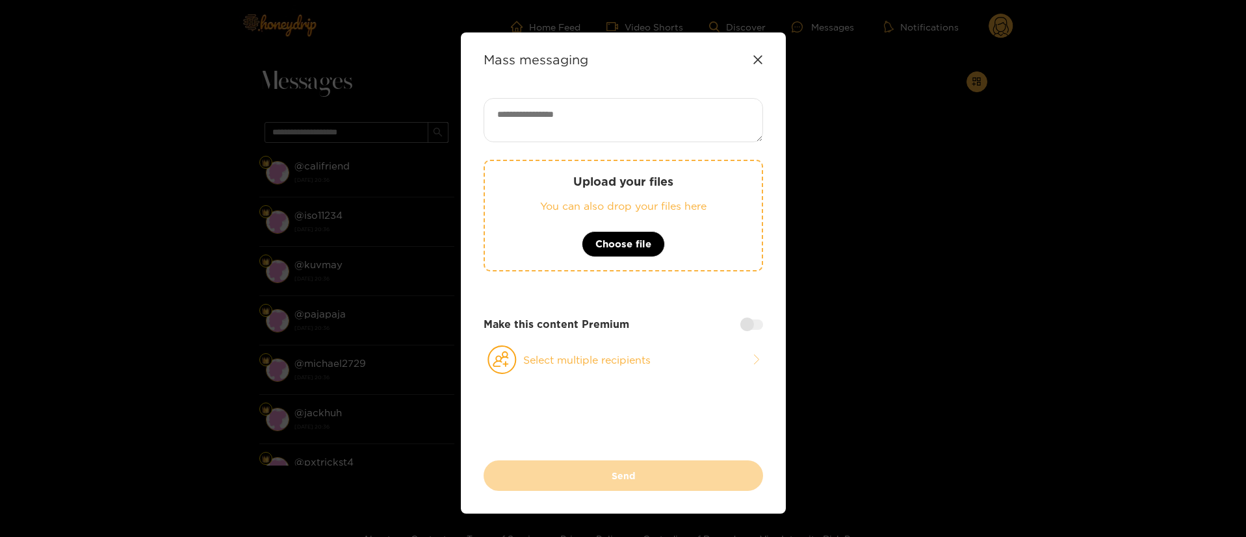
click at [763, 68] on div "Mass messaging Upload your files You can also drop your files here Choose file …" at bounding box center [623, 272] width 325 height 481
click at [756, 64] on div "Mass messaging" at bounding box center [622, 59] width 279 height 15
click at [756, 62] on icon at bounding box center [757, 60] width 10 height 10
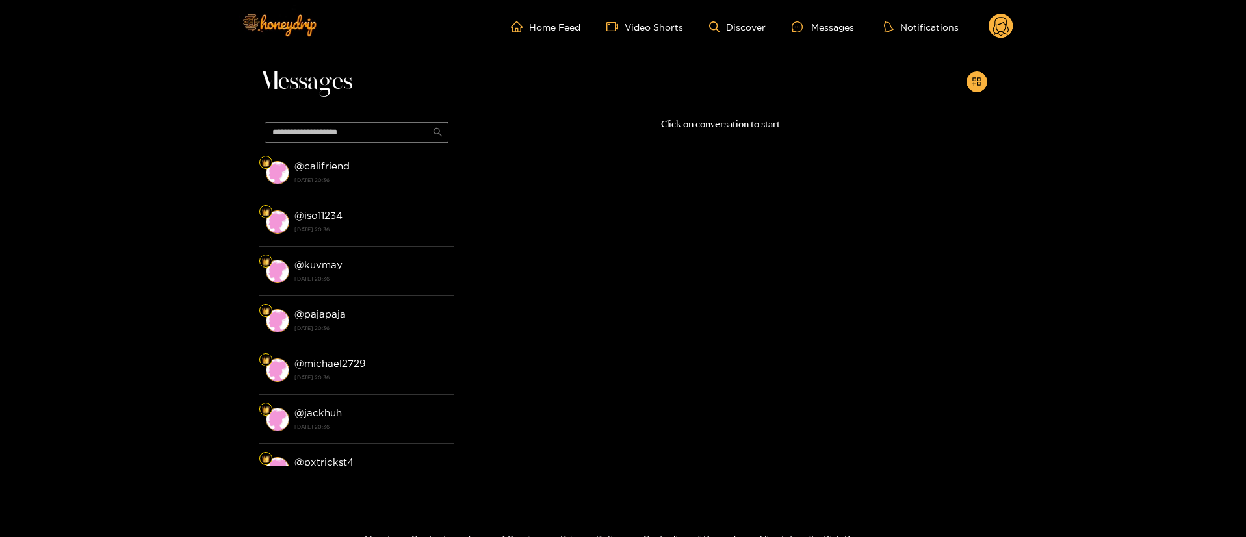
click at [1001, 27] on circle at bounding box center [1000, 26] width 25 height 25
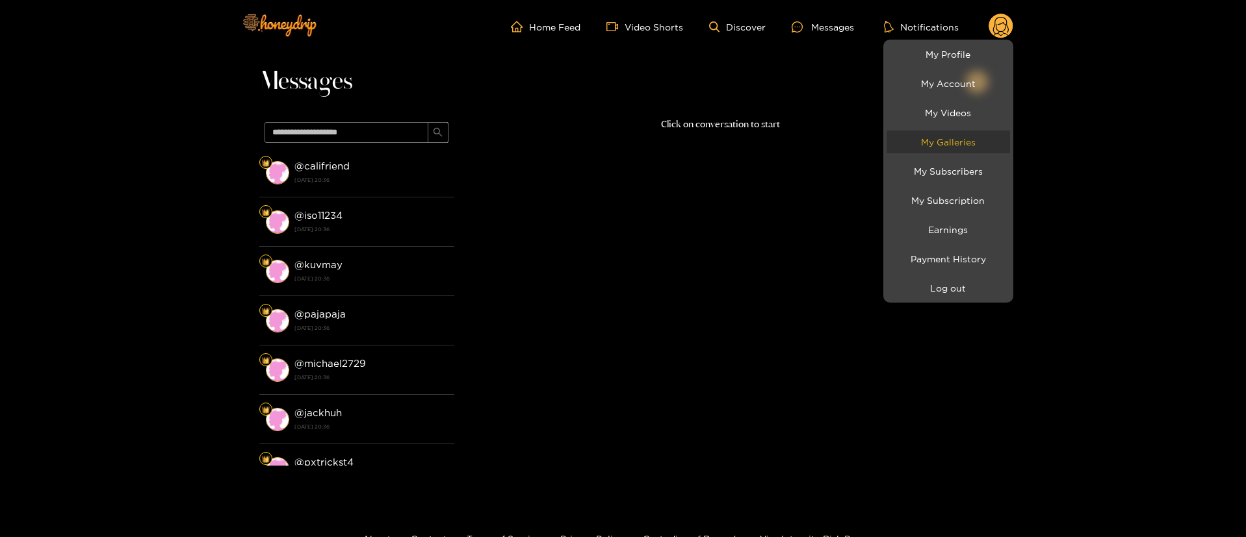
click at [975, 137] on link "My Galleries" at bounding box center [947, 142] width 123 height 23
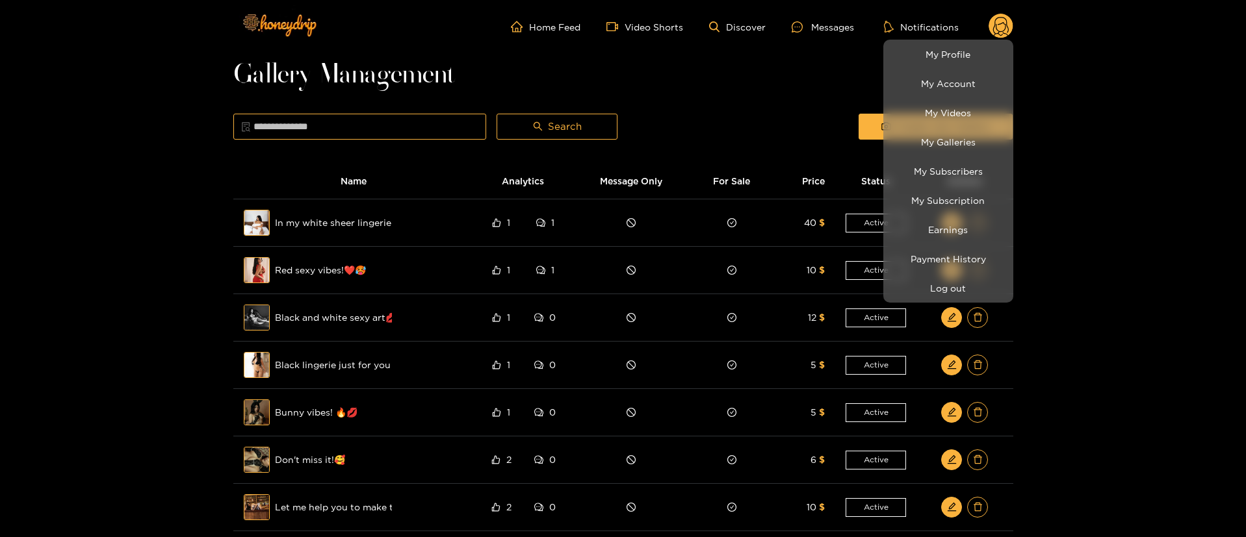
click at [699, 112] on div at bounding box center [623, 268] width 1246 height 537
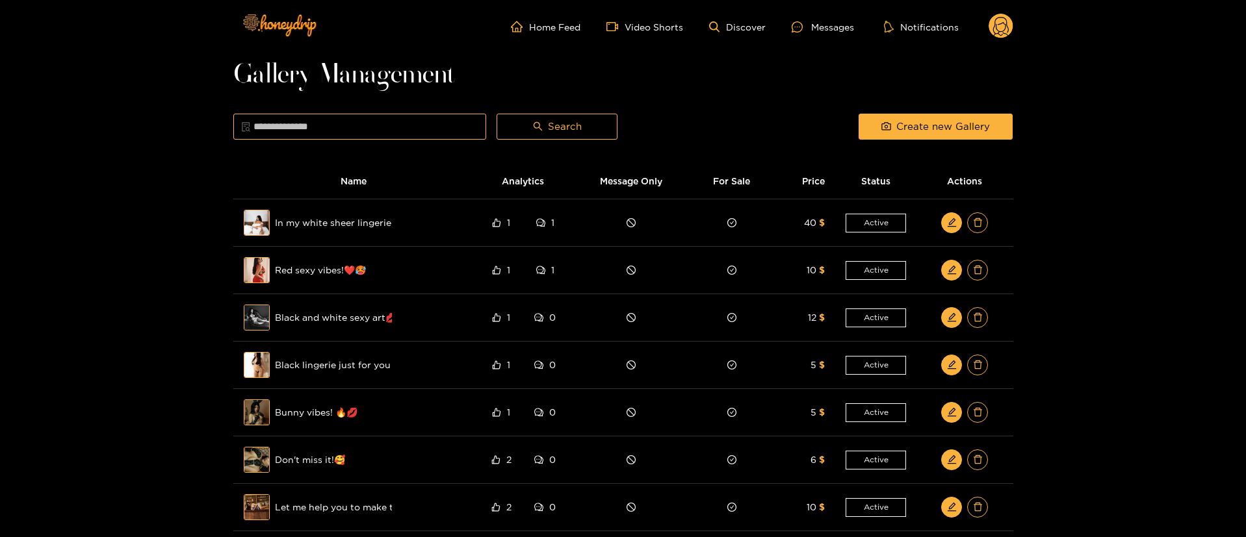
click at [702, 110] on div at bounding box center [737, 126] width 231 height 32
click at [904, 127] on span "Create new Gallery" at bounding box center [943, 127] width 94 height 16
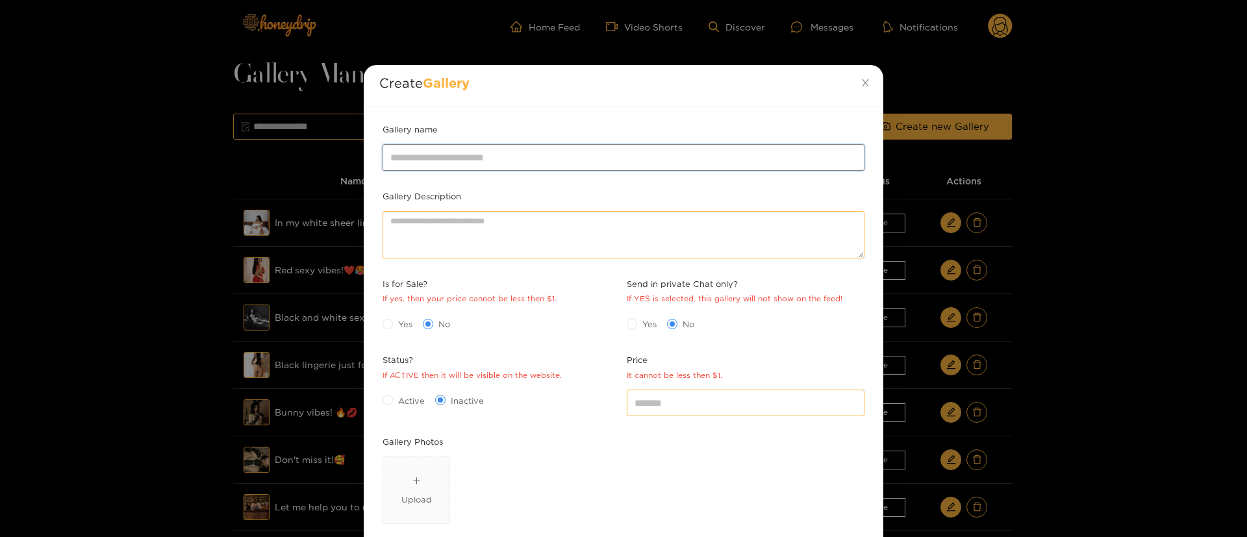
click at [697, 158] on input "Gallery name" at bounding box center [624, 157] width 482 height 26
click at [713, 99] on div "Create Gallery" at bounding box center [624, 86] width 520 height 42
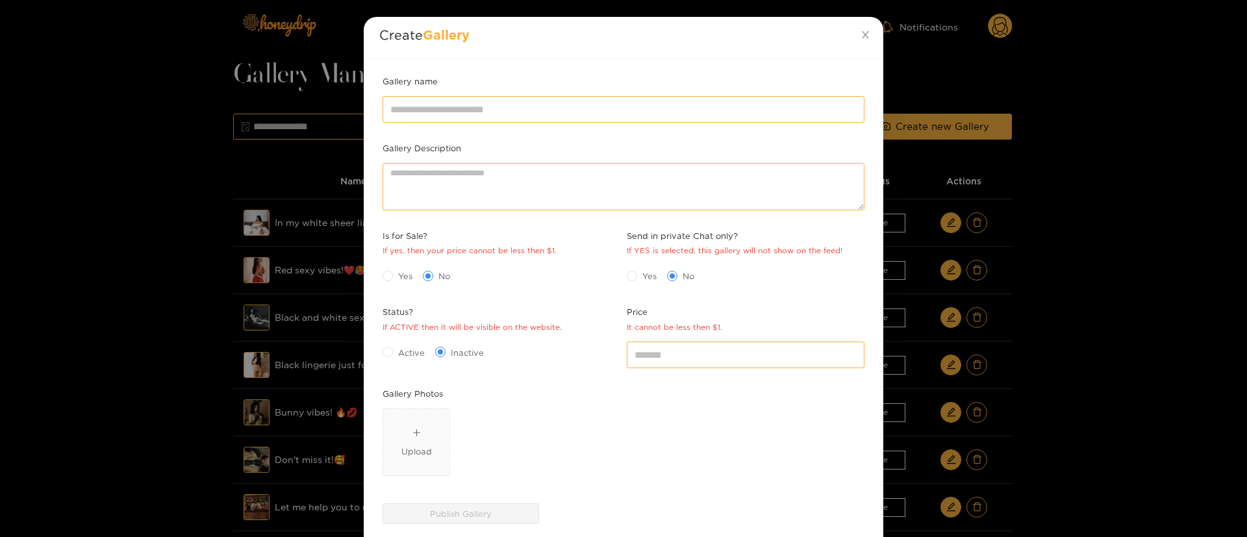
scroll to position [128, 0]
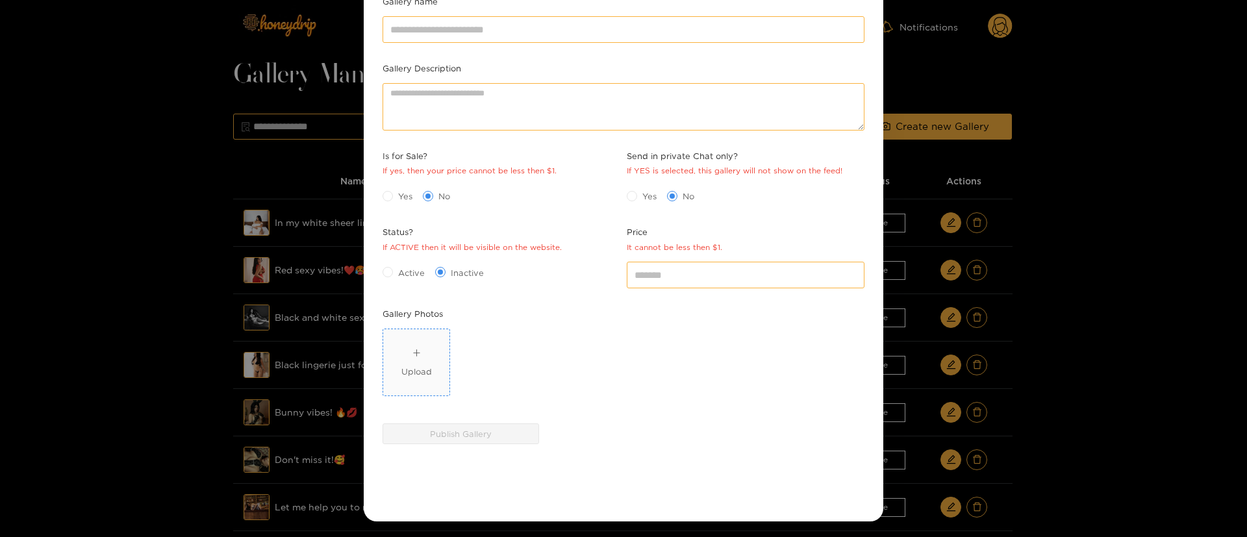
click at [397, 361] on span "Upload" at bounding box center [416, 362] width 66 height 66
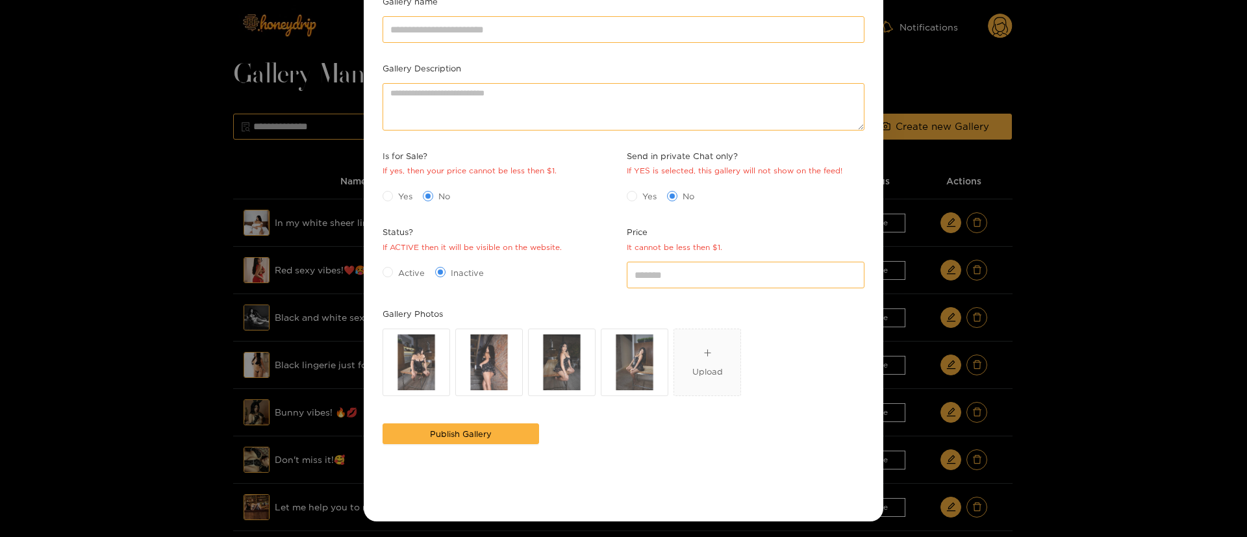
click at [595, 58] on div "Gallery name" at bounding box center [623, 28] width 489 height 67
click at [682, 263] on input "*" at bounding box center [746, 275] width 238 height 26
type input "**"
click at [394, 195] on span "Yes" at bounding box center [405, 196] width 25 height 13
click at [400, 277] on span "Active" at bounding box center [411, 272] width 37 height 13
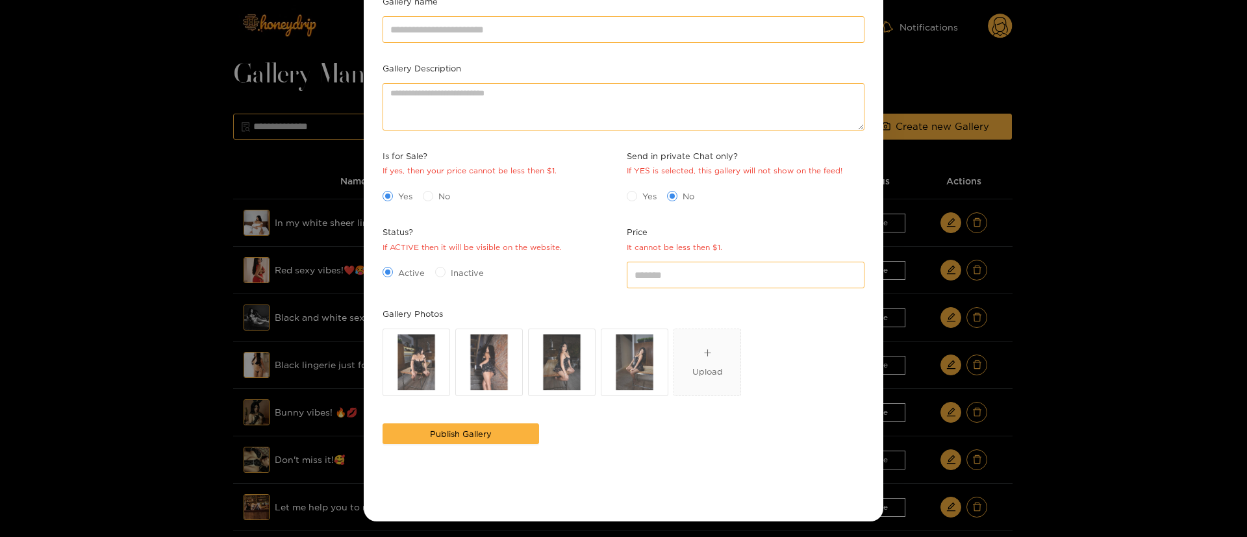
click at [550, 190] on div "Yes No" at bounding box center [502, 196] width 238 height 14
drag, startPoint x: 480, startPoint y: 31, endPoint x: 490, endPoint y: 32, distance: 9.8
click at [480, 31] on input "Gallery name" at bounding box center [624, 29] width 482 height 26
click at [621, 28] on input "Gallery name" at bounding box center [624, 29] width 482 height 26
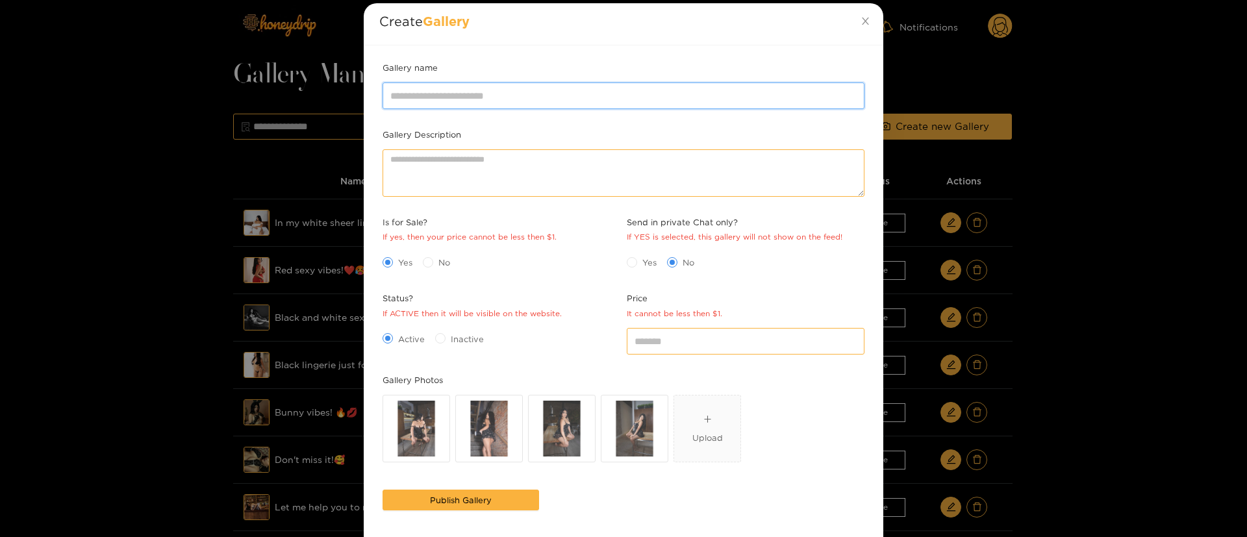
scroll to position [0, 0]
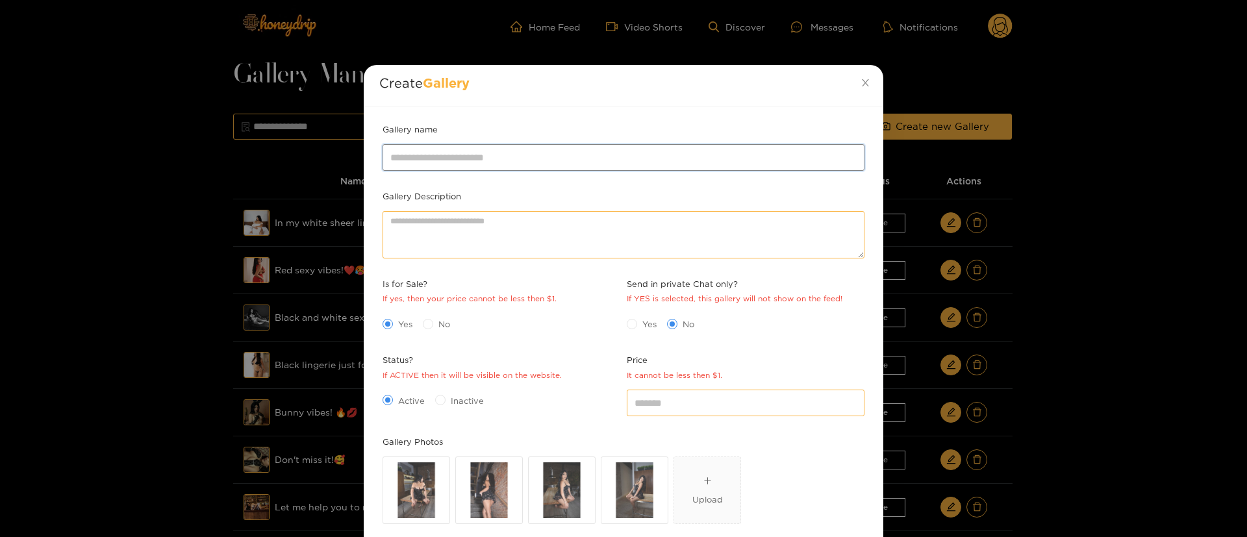
click at [511, 160] on input "Gallery name" at bounding box center [624, 157] width 482 height 26
paste input "**********"
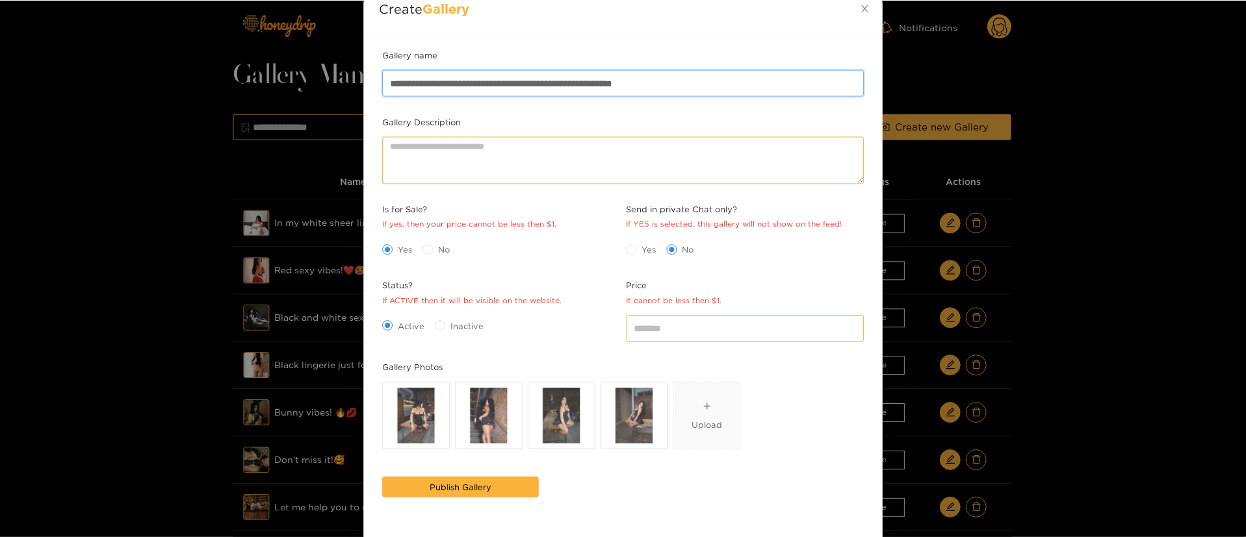
scroll to position [97, 0]
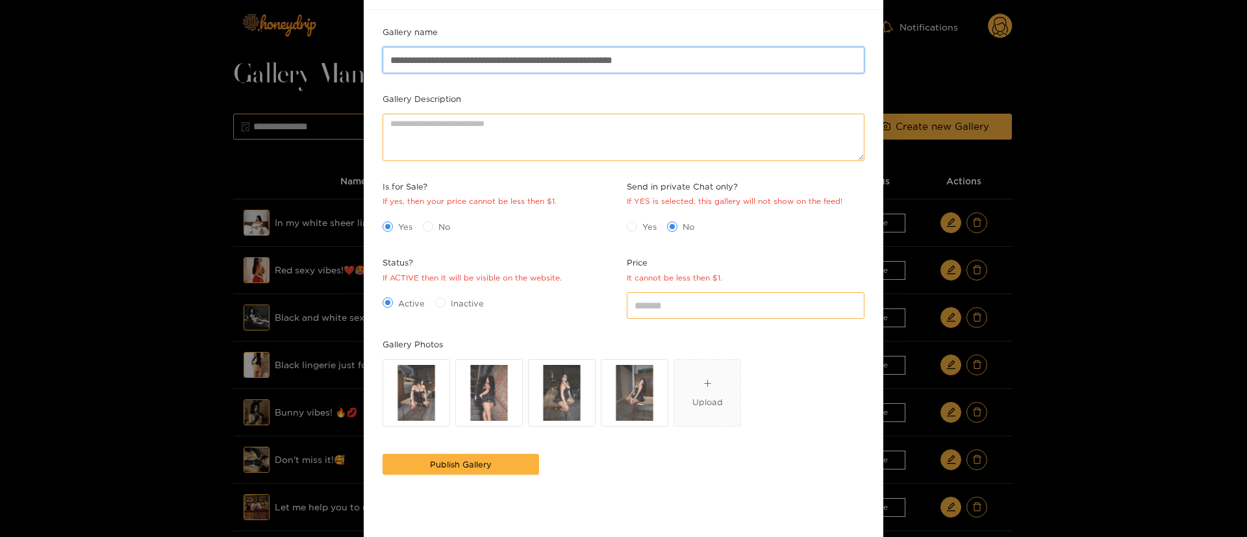
type input "**********"
click at [604, 465] on div "**********" at bounding box center [623, 280] width 489 height 511
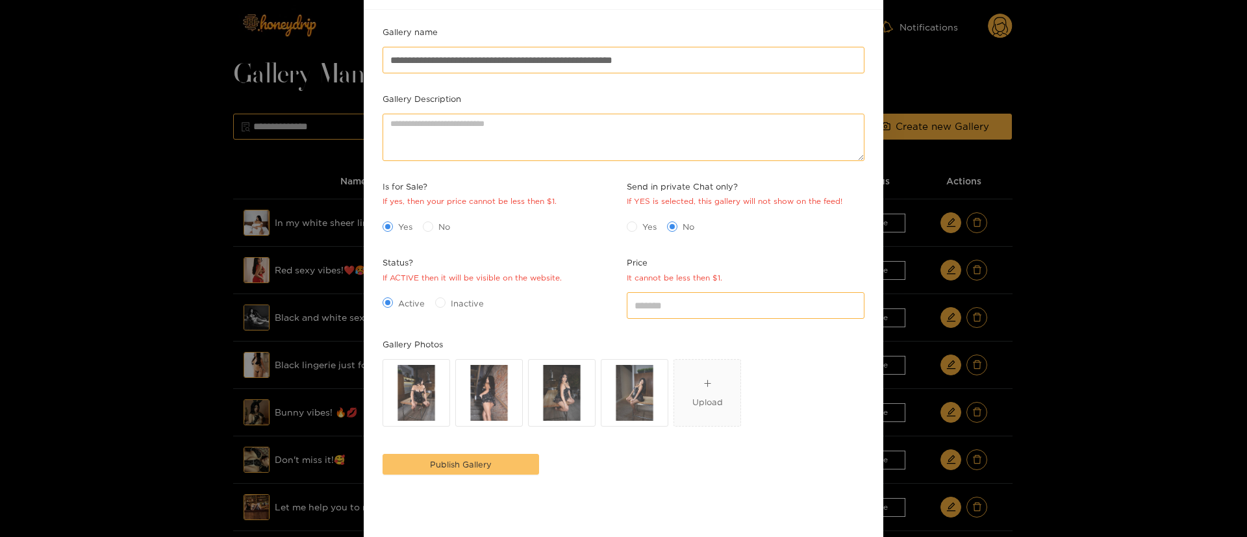
click at [515, 471] on button "Publish Gallery" at bounding box center [461, 464] width 157 height 21
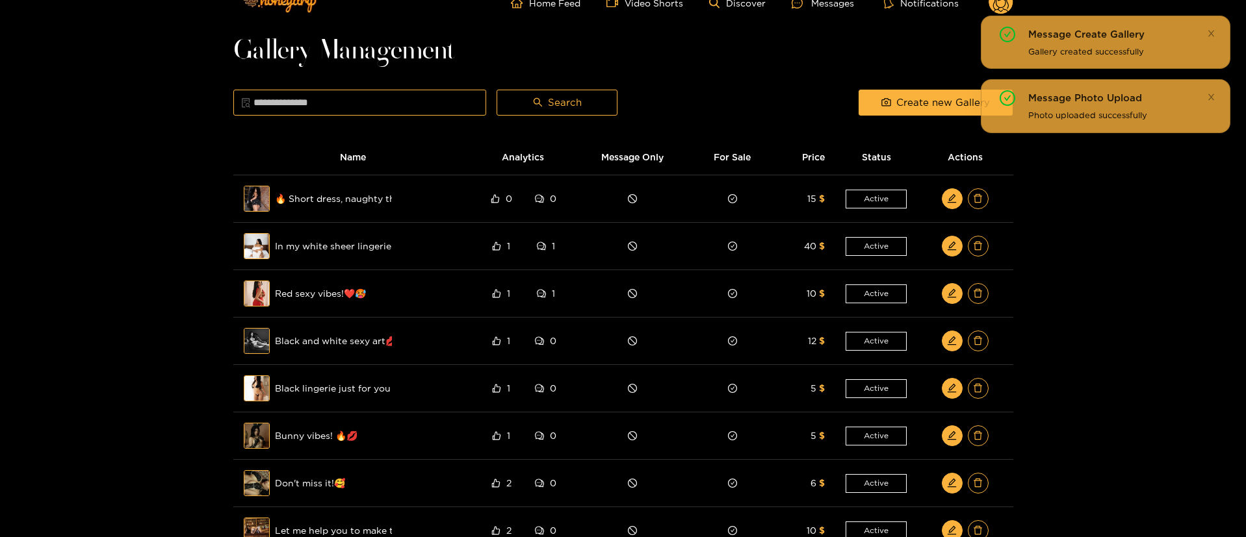
scroll to position [0, 0]
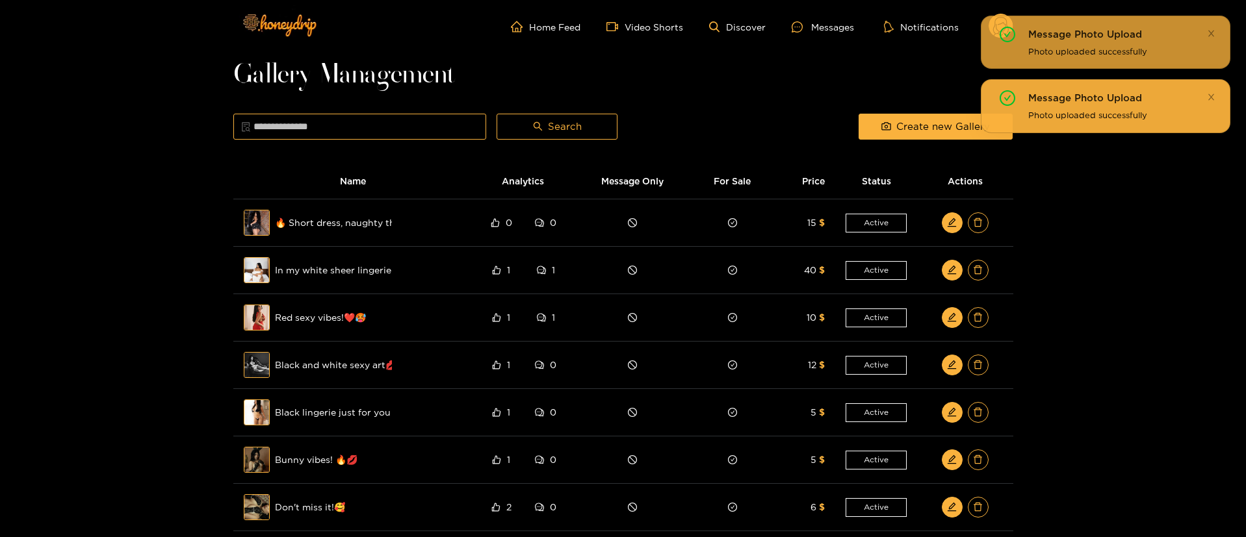
click at [1216, 104] on div "Message Photo Upload Photo uploaded successfully" at bounding box center [1104, 105] width 249 height 53
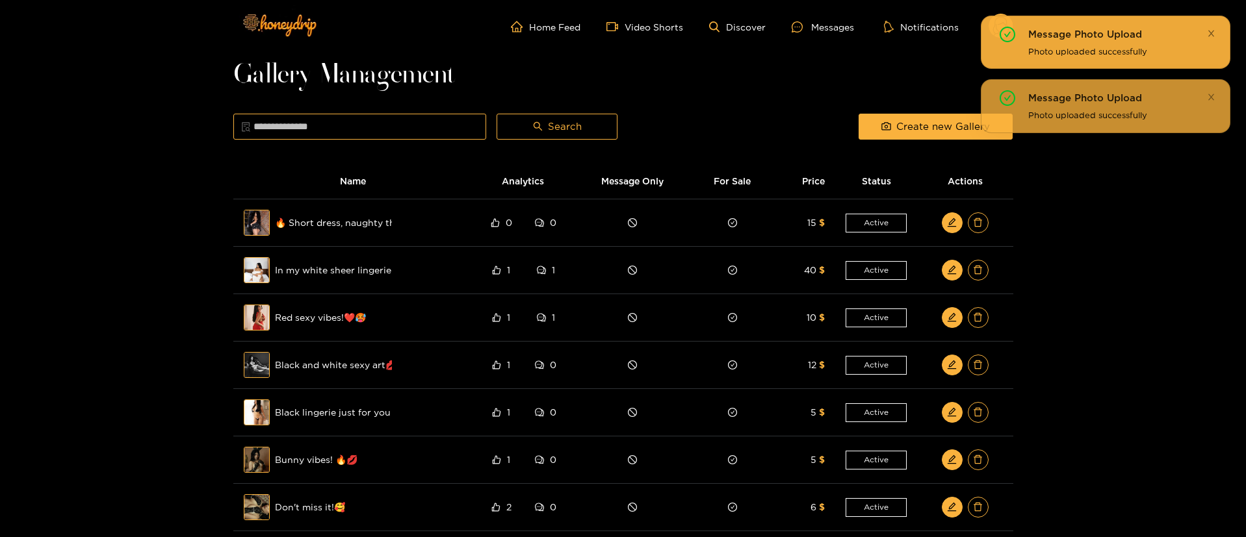
click at [1208, 31] on icon "close" at bounding box center [1211, 33] width 8 height 8
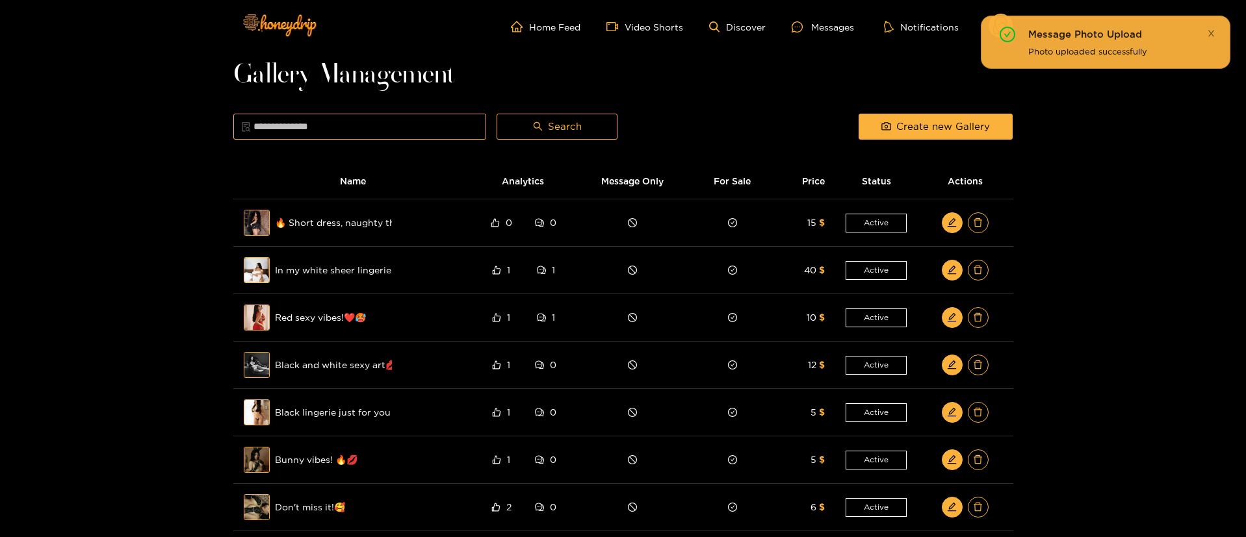
click at [1213, 27] on link at bounding box center [1211, 33] width 8 height 13
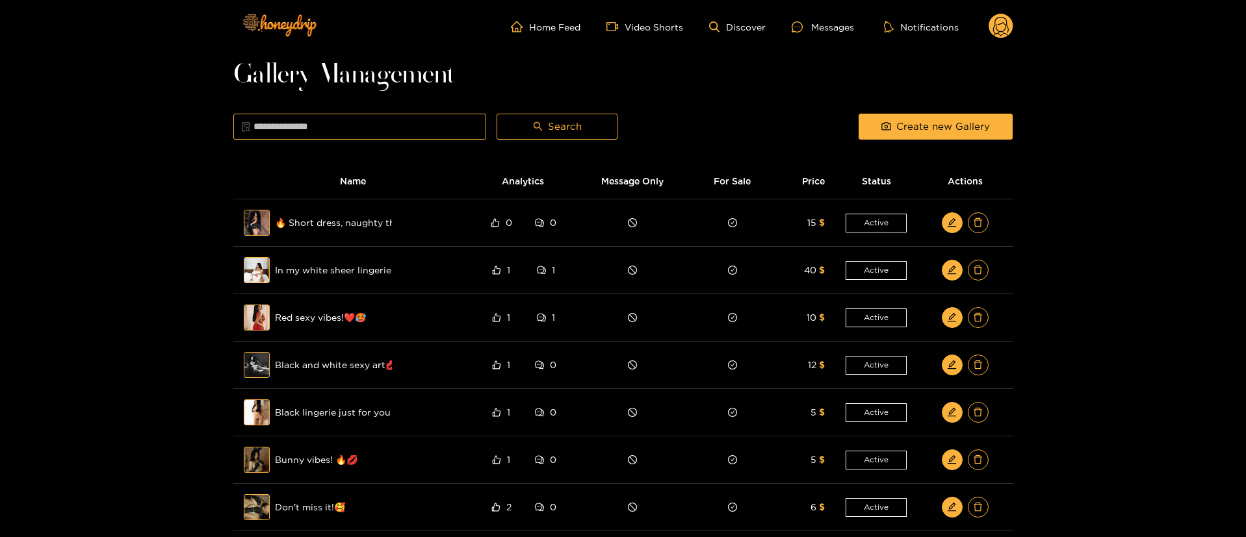
click at [995, 32] on circle at bounding box center [1000, 26] width 25 height 25
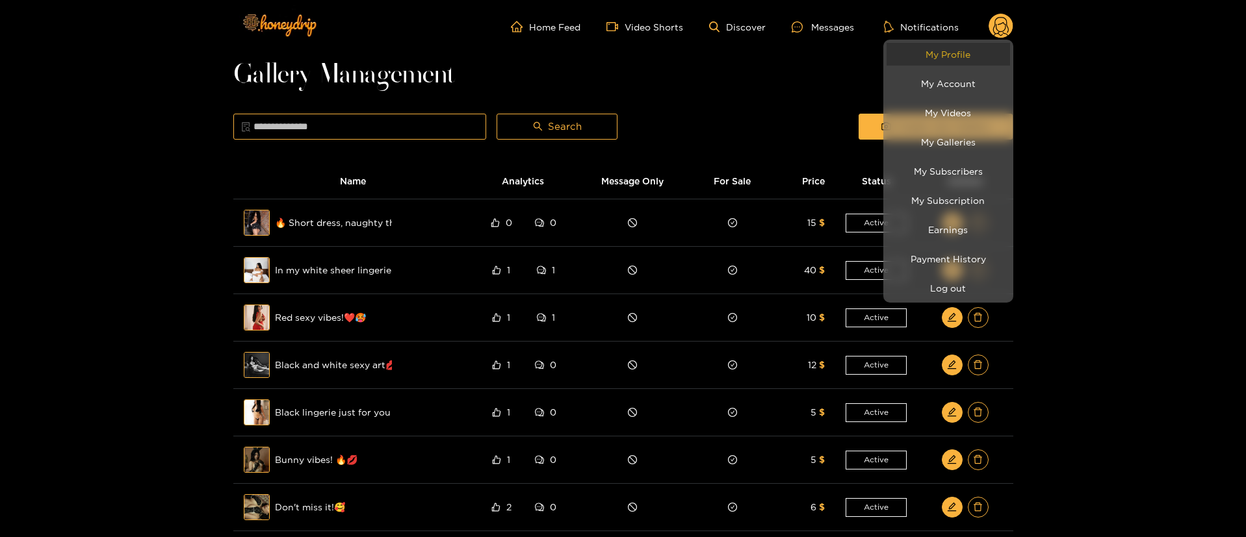
click at [973, 56] on link "My Profile" at bounding box center [947, 54] width 123 height 23
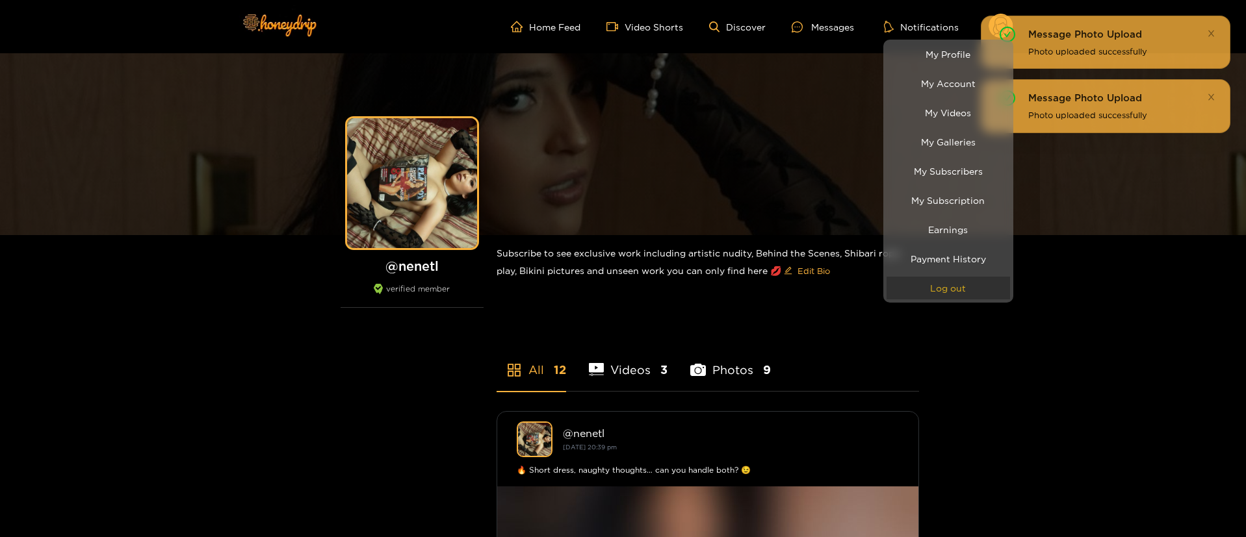
click at [936, 285] on button "Log out" at bounding box center [947, 288] width 123 height 23
